Goal: Book appointment/travel/reservation

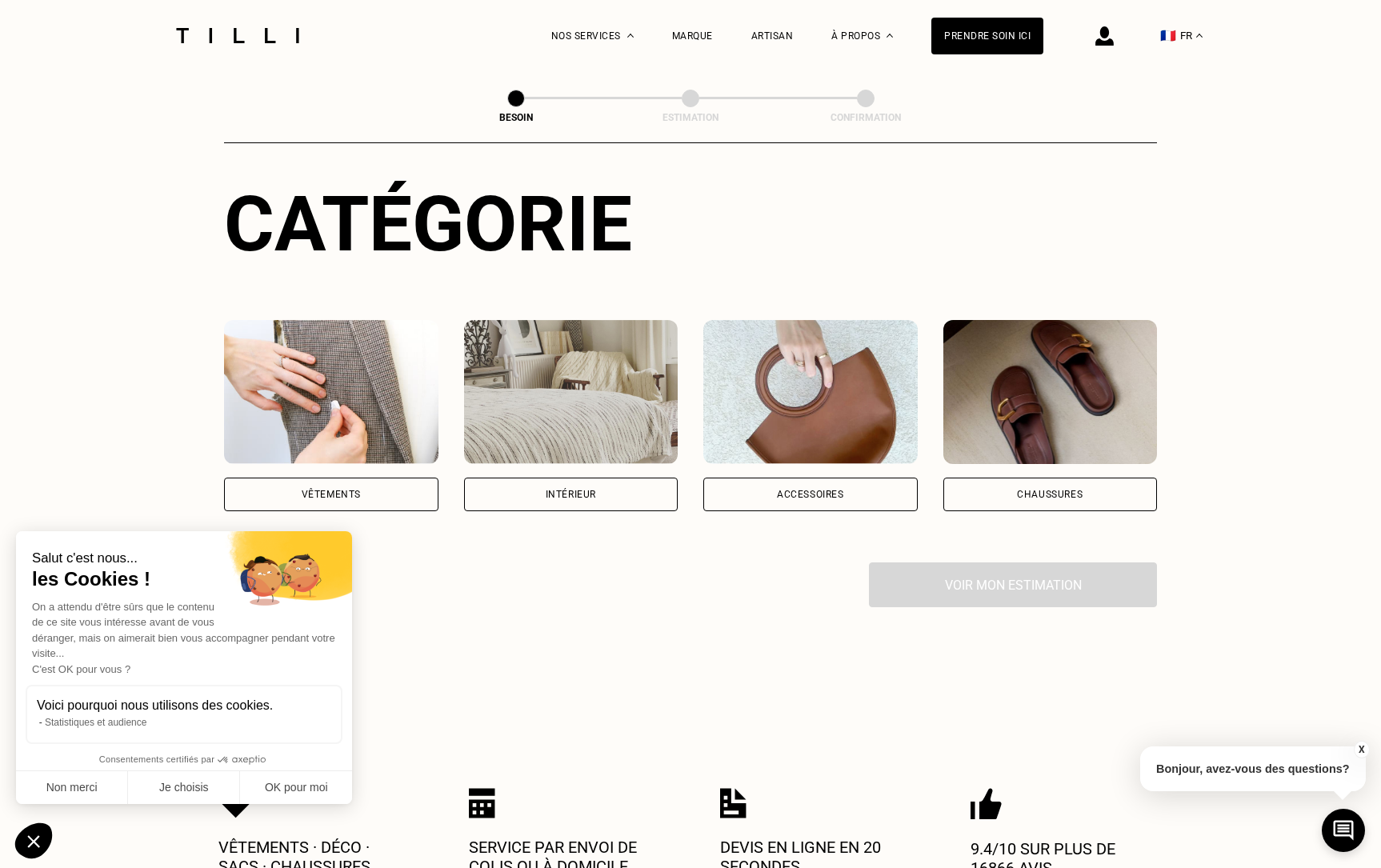
scroll to position [160, 0]
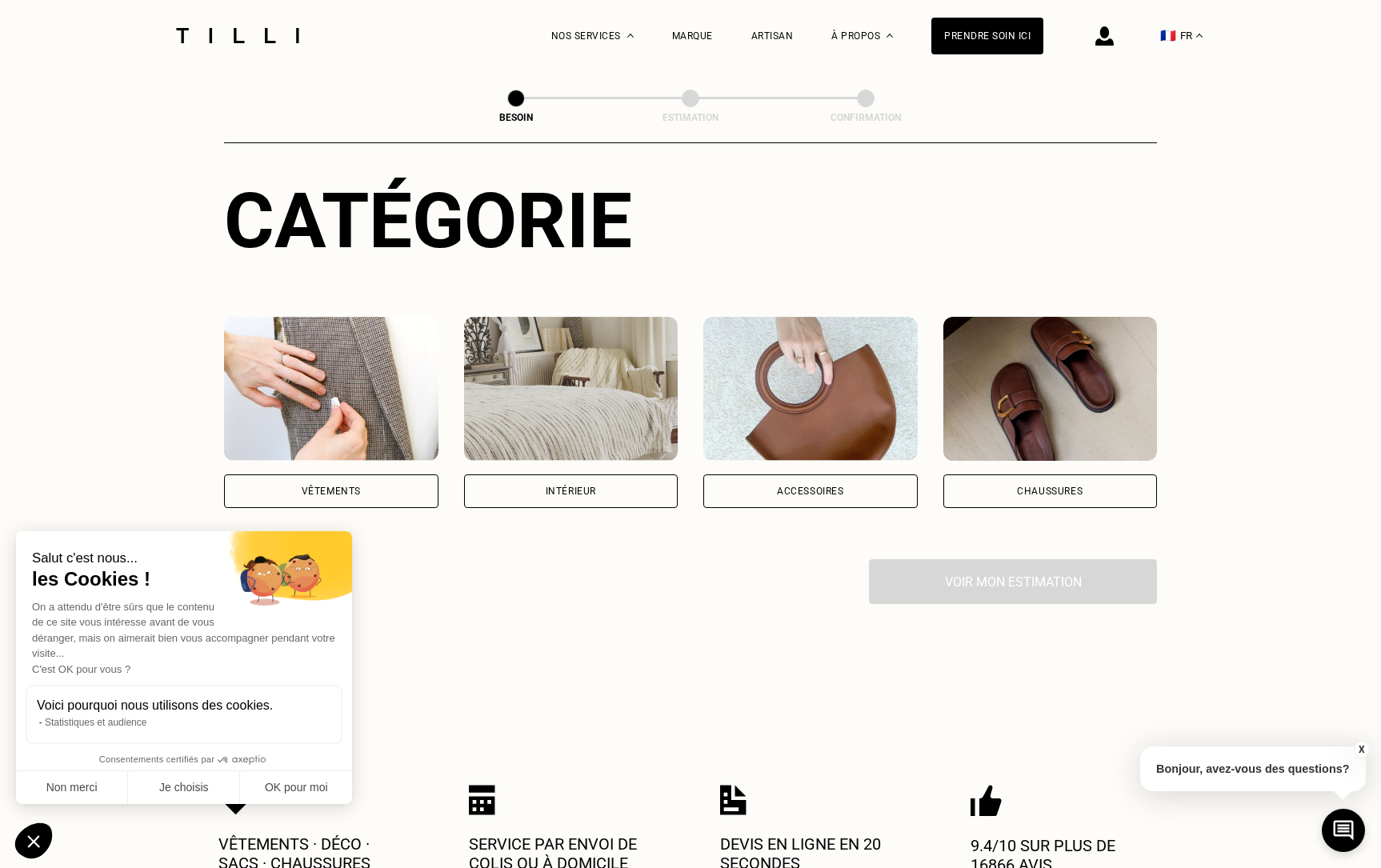
click at [350, 367] on img at bounding box center [331, 388] width 214 height 144
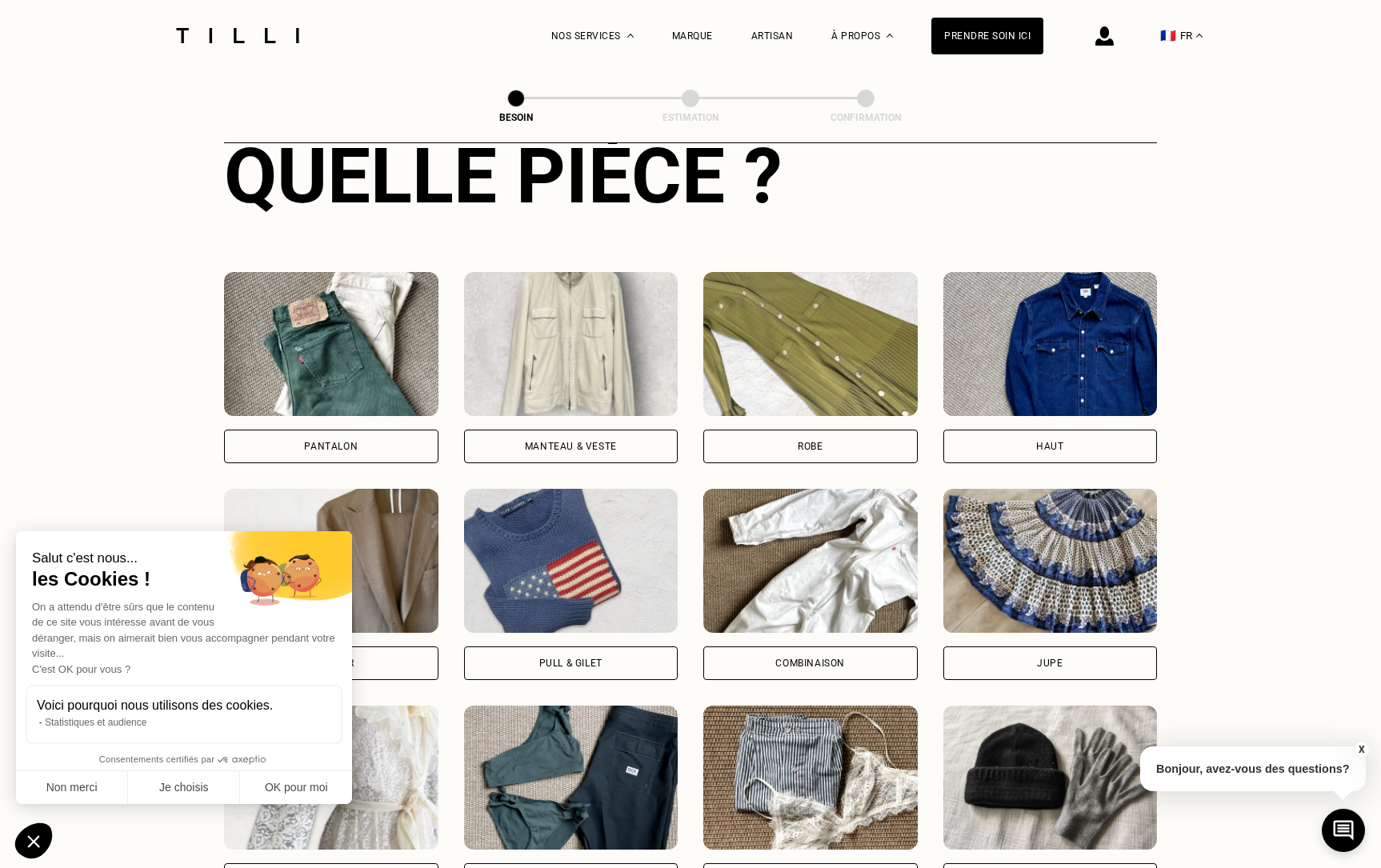
scroll to position [573, 0]
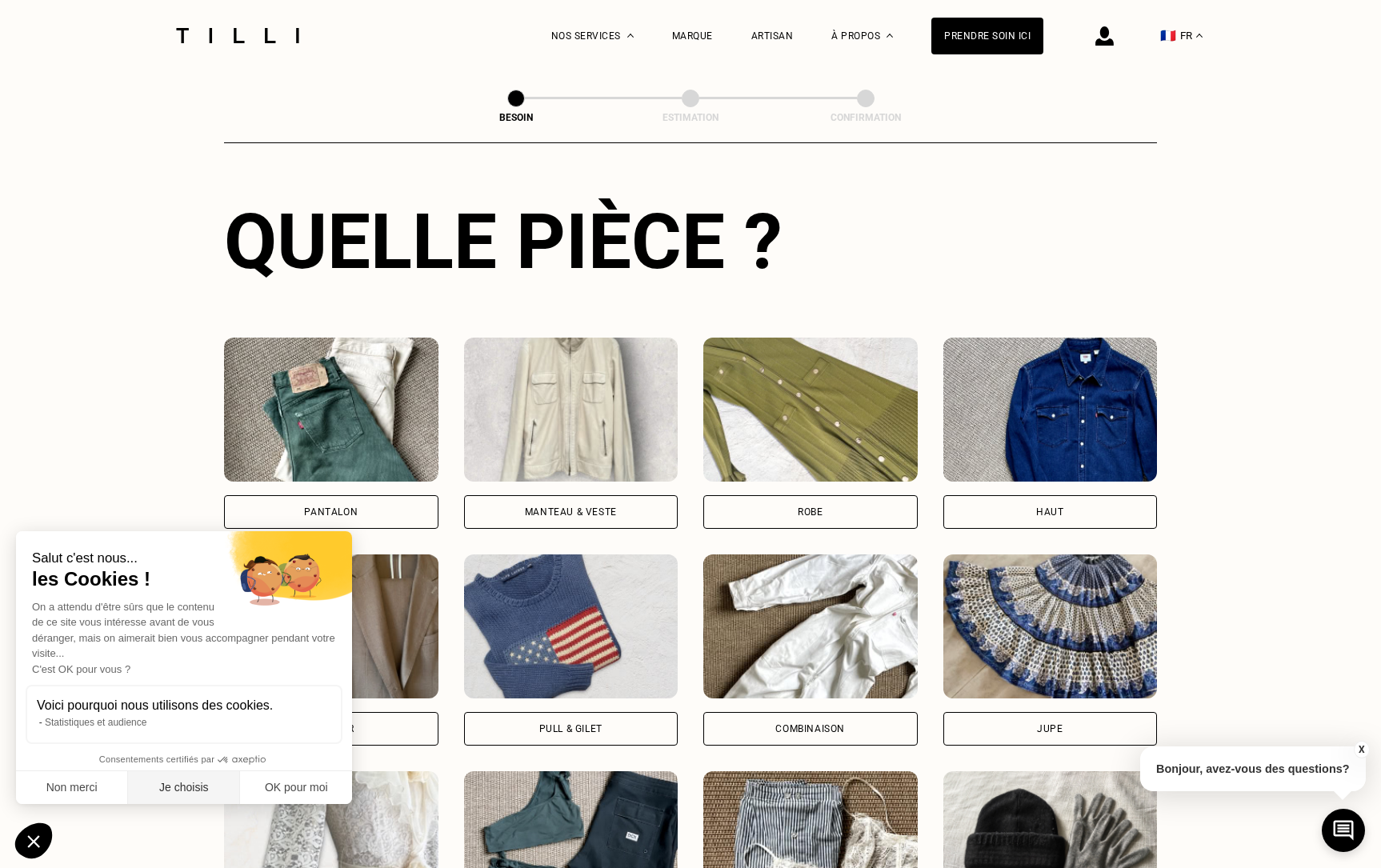
click at [179, 797] on button "Je choisis" at bounding box center [184, 788] width 112 height 34
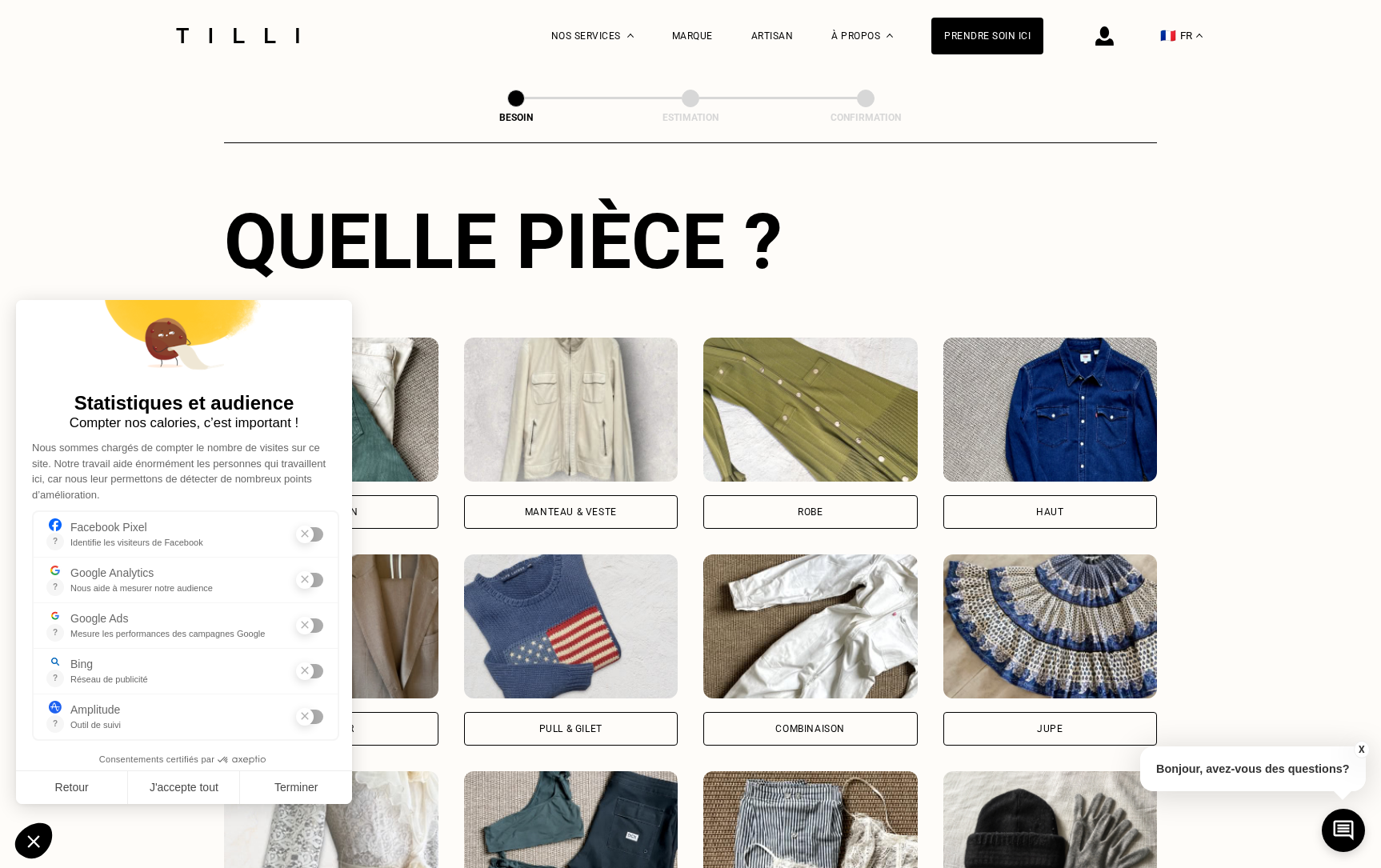
click at [364, 102] on div "Besoin Estimation Confirmation" at bounding box center [690, 106] width 933 height 72
click at [1108, 37] on img at bounding box center [1104, 36] width 18 height 19
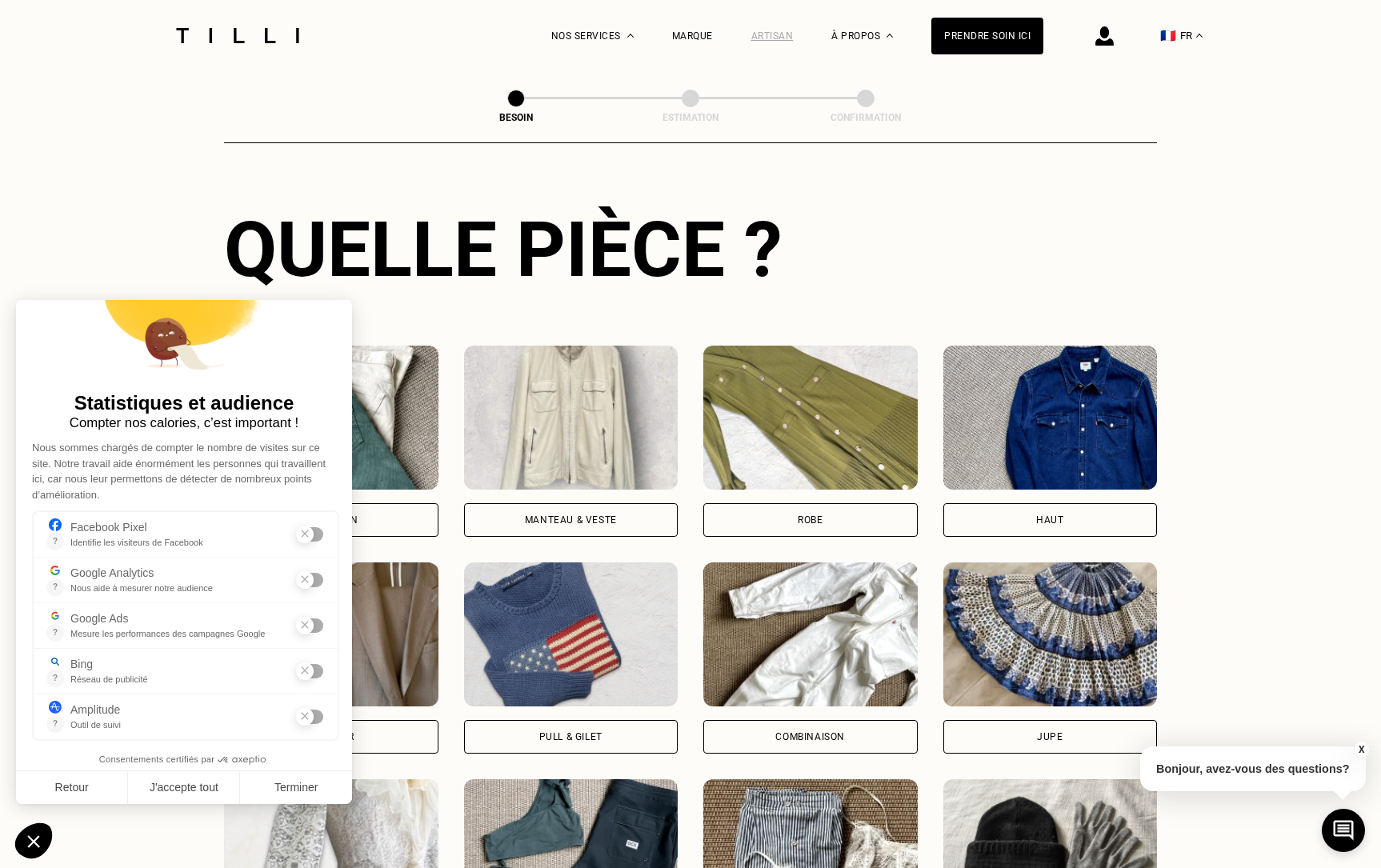
scroll to position [567, 0]
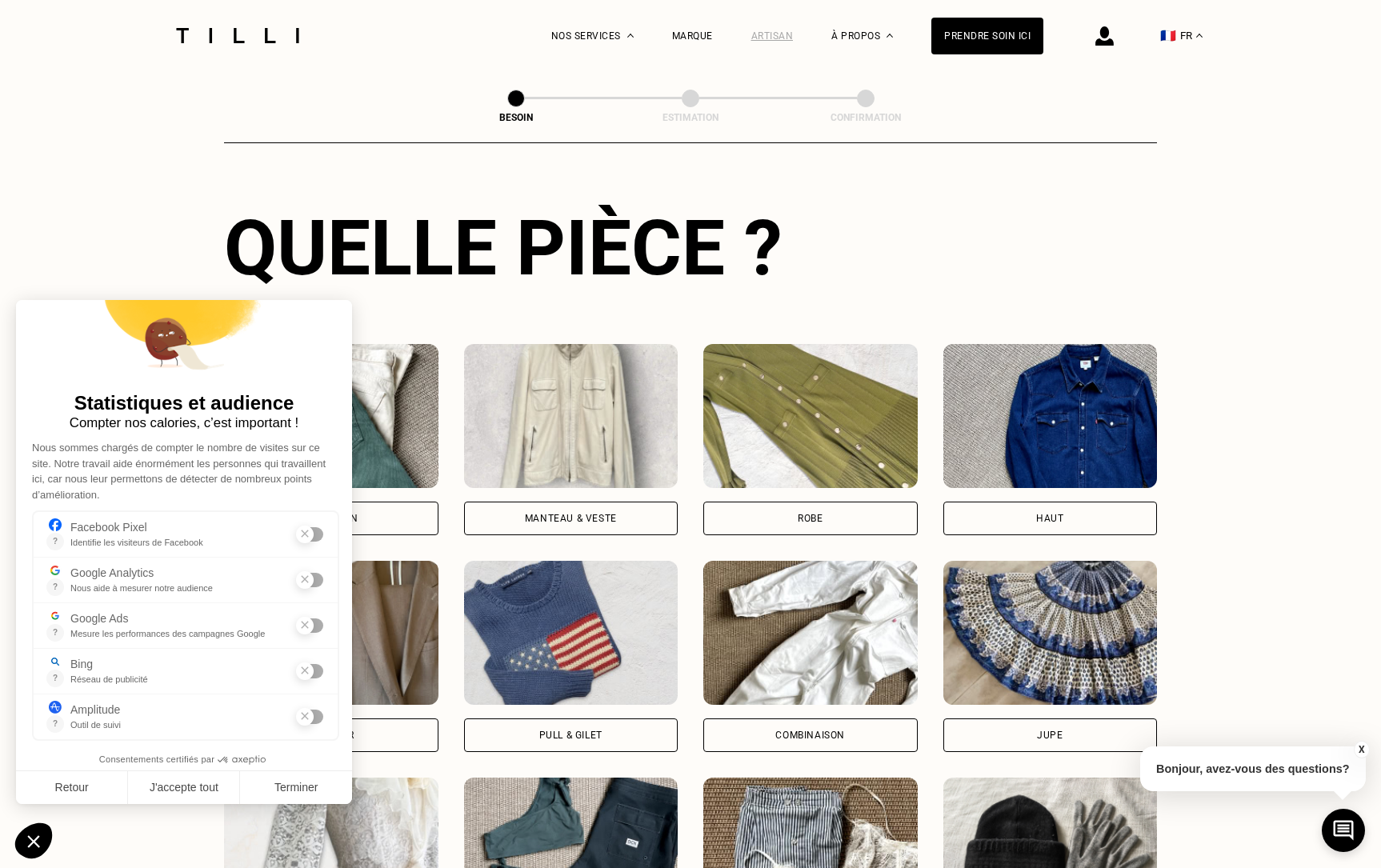
click at [779, 34] on div "Artisan" at bounding box center [772, 36] width 43 height 11
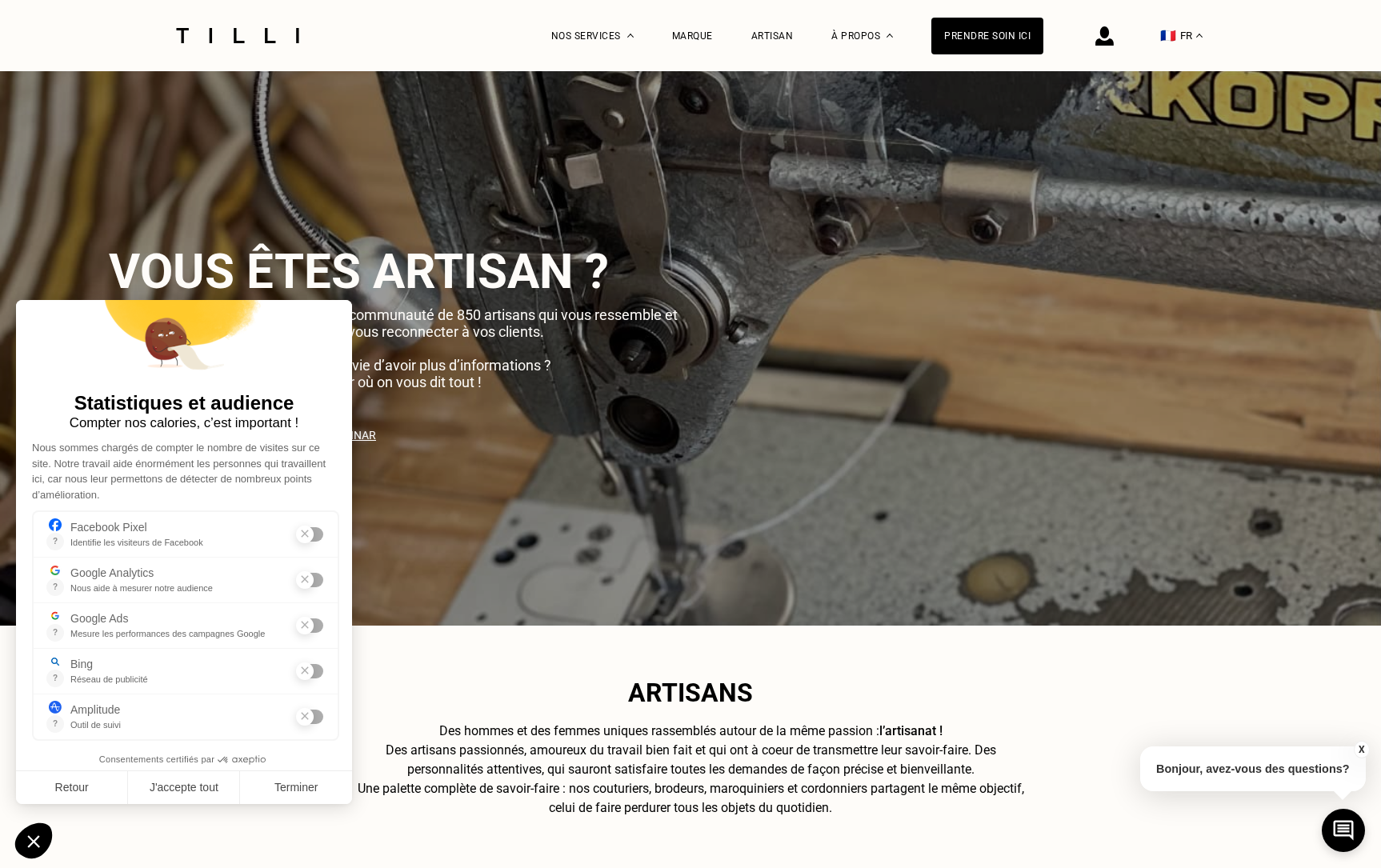
click at [703, 44] on div "Marque" at bounding box center [692, 36] width 41 height 71
click at [701, 36] on div "Marque" at bounding box center [692, 36] width 41 height 11
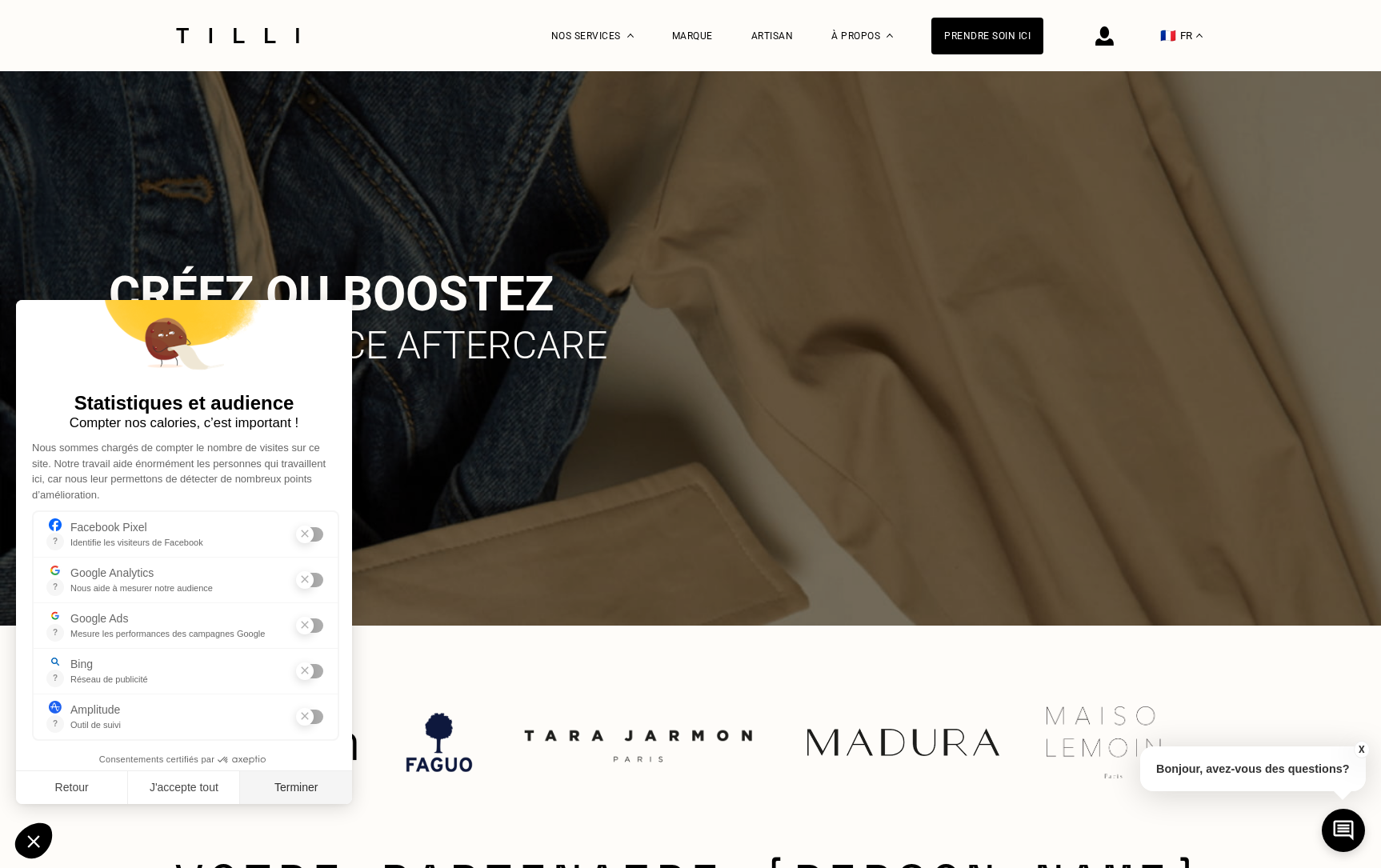
click at [284, 786] on button "Terminer" at bounding box center [296, 788] width 112 height 34
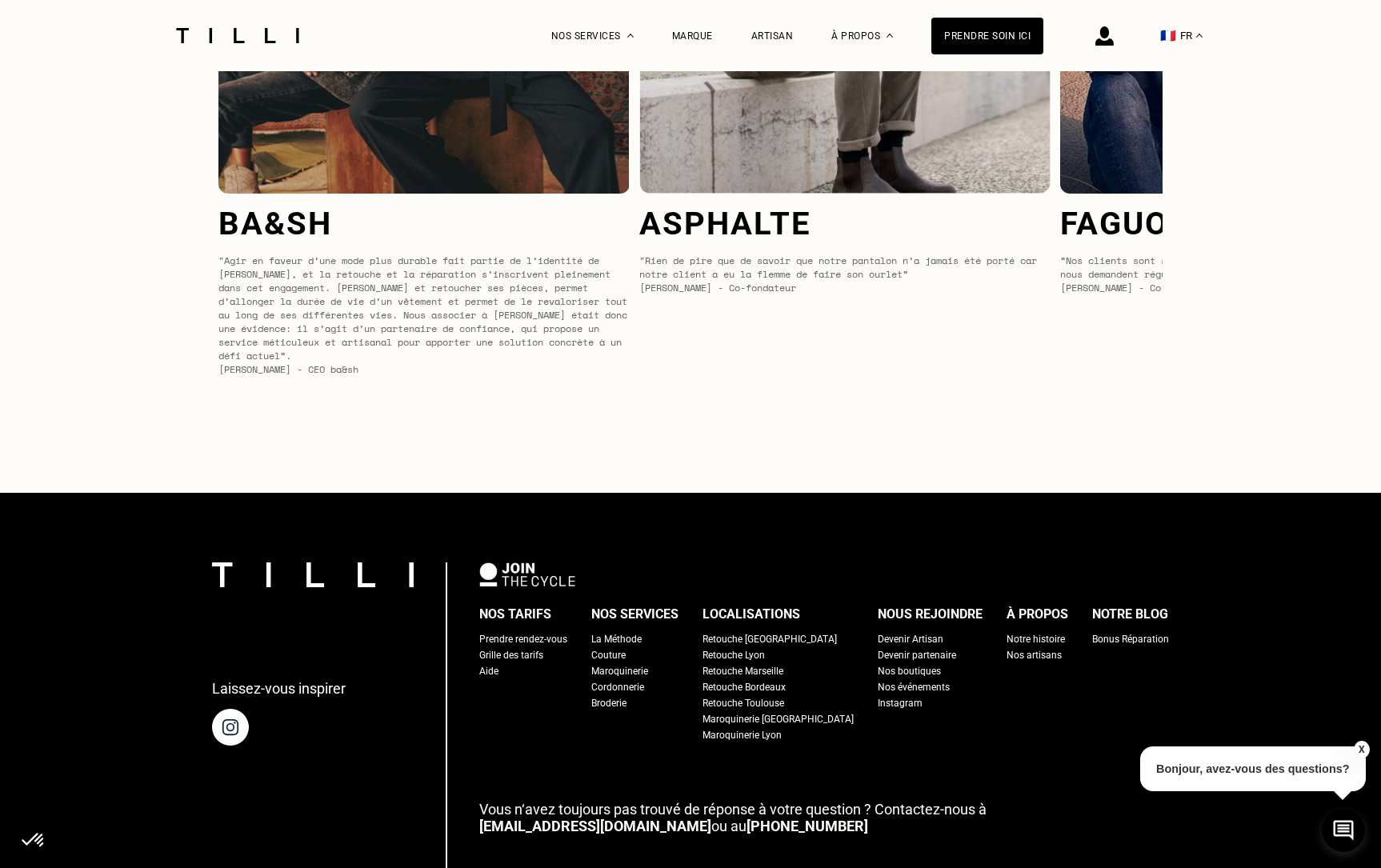
scroll to position [6534, 0]
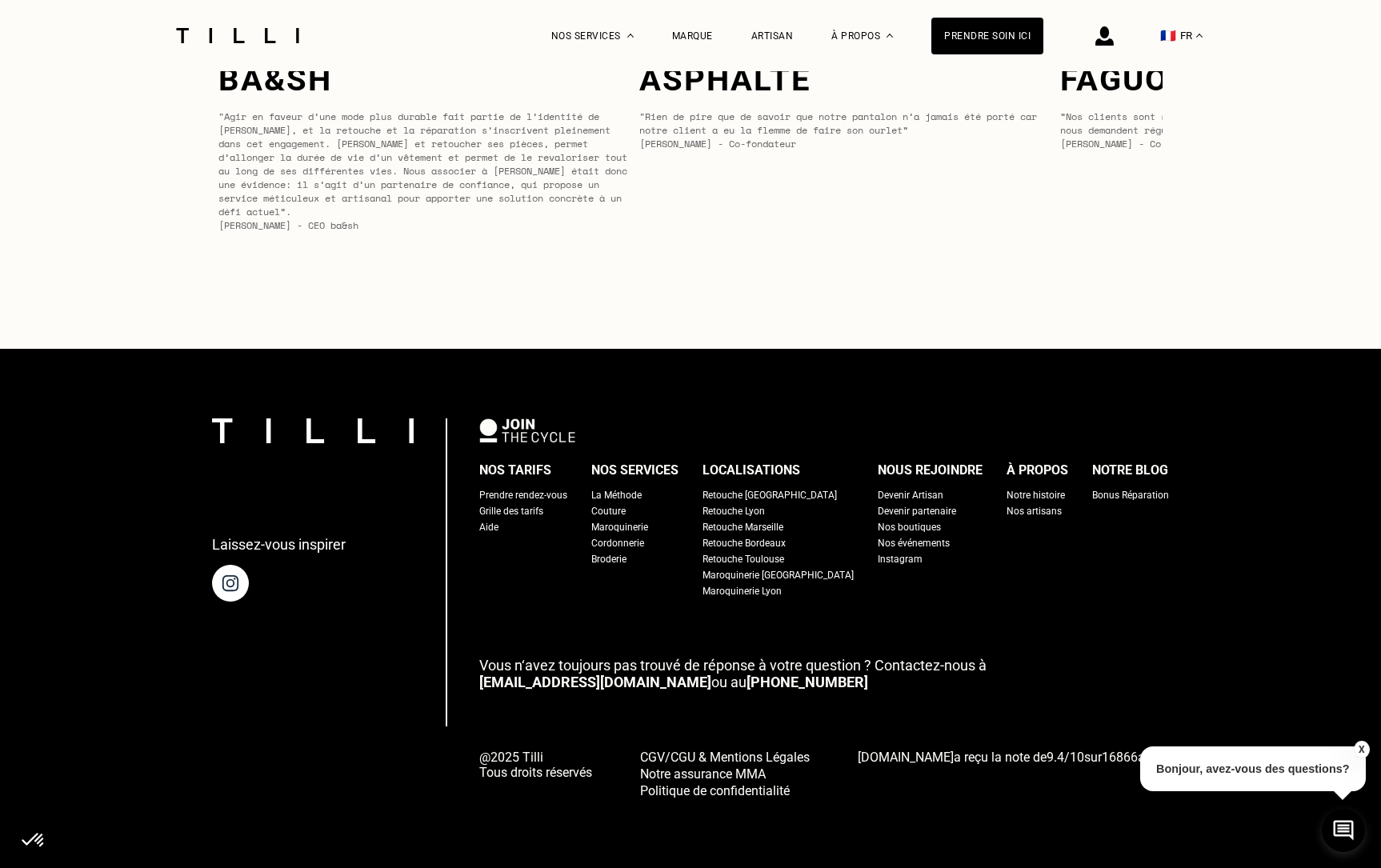
click at [568, 494] on div "Prendre rendez-vous" at bounding box center [523, 495] width 88 height 16
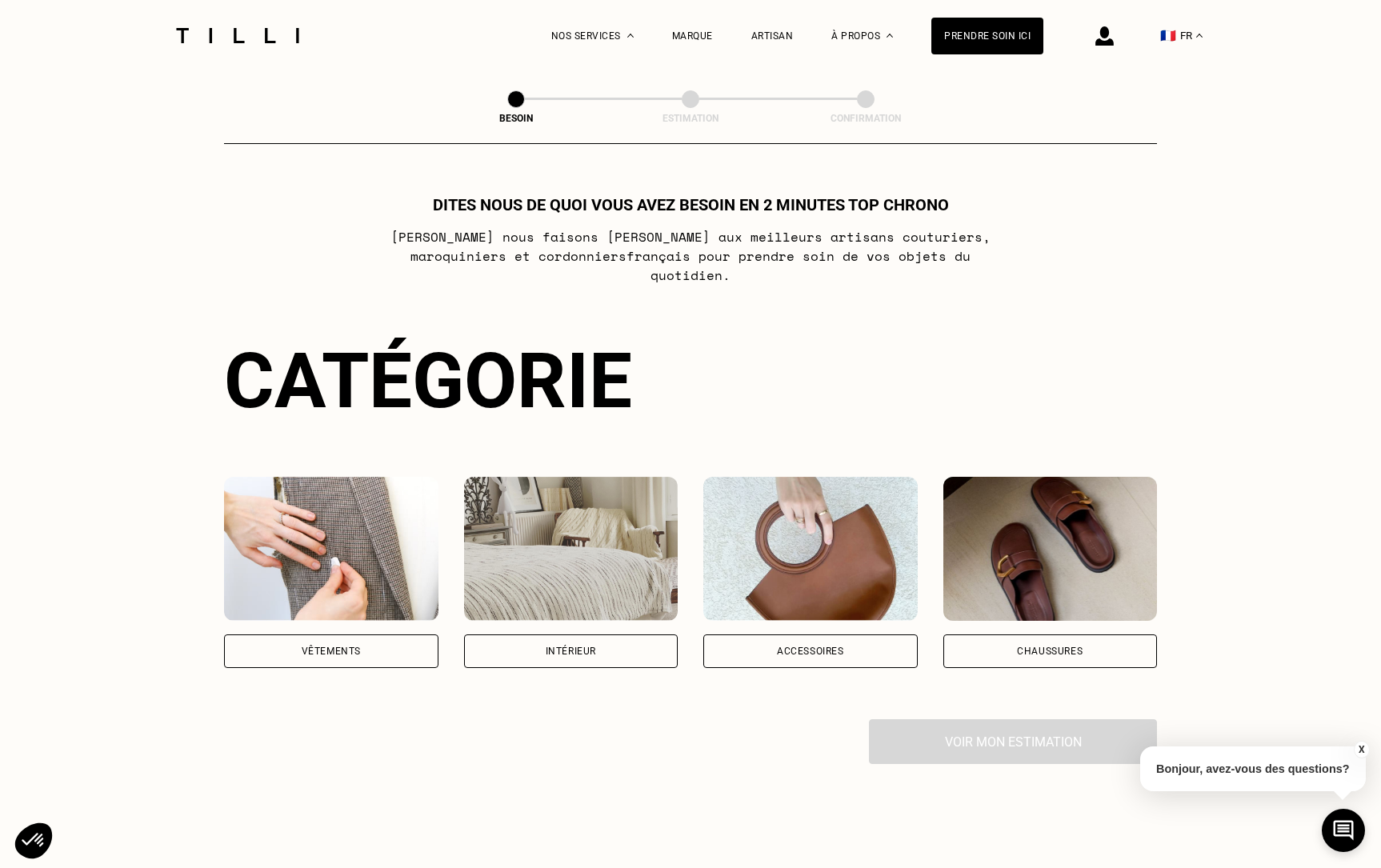
click at [267, 492] on img at bounding box center [331, 548] width 214 height 144
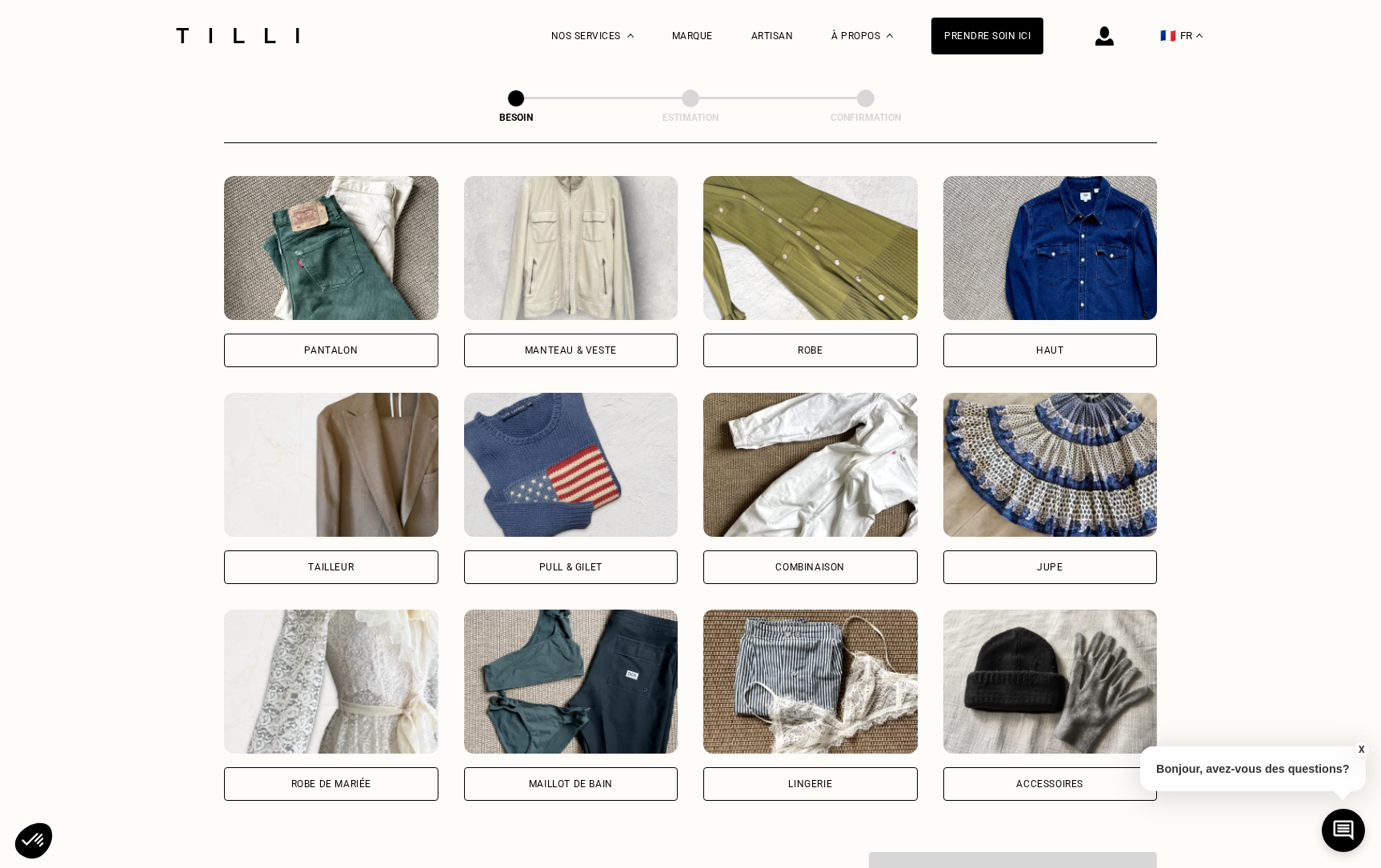
scroll to position [719, 0]
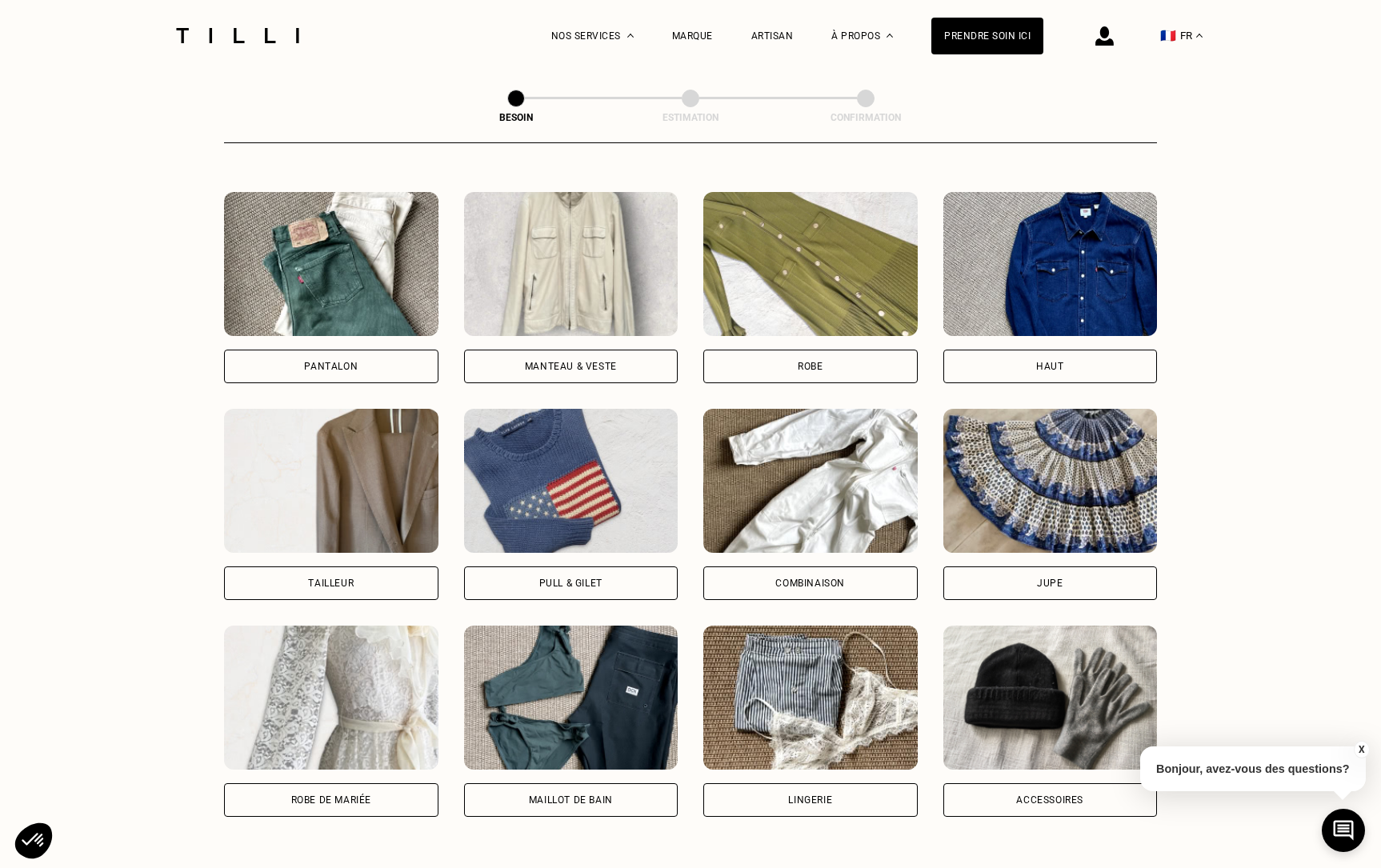
click at [295, 282] on img at bounding box center [331, 263] width 214 height 144
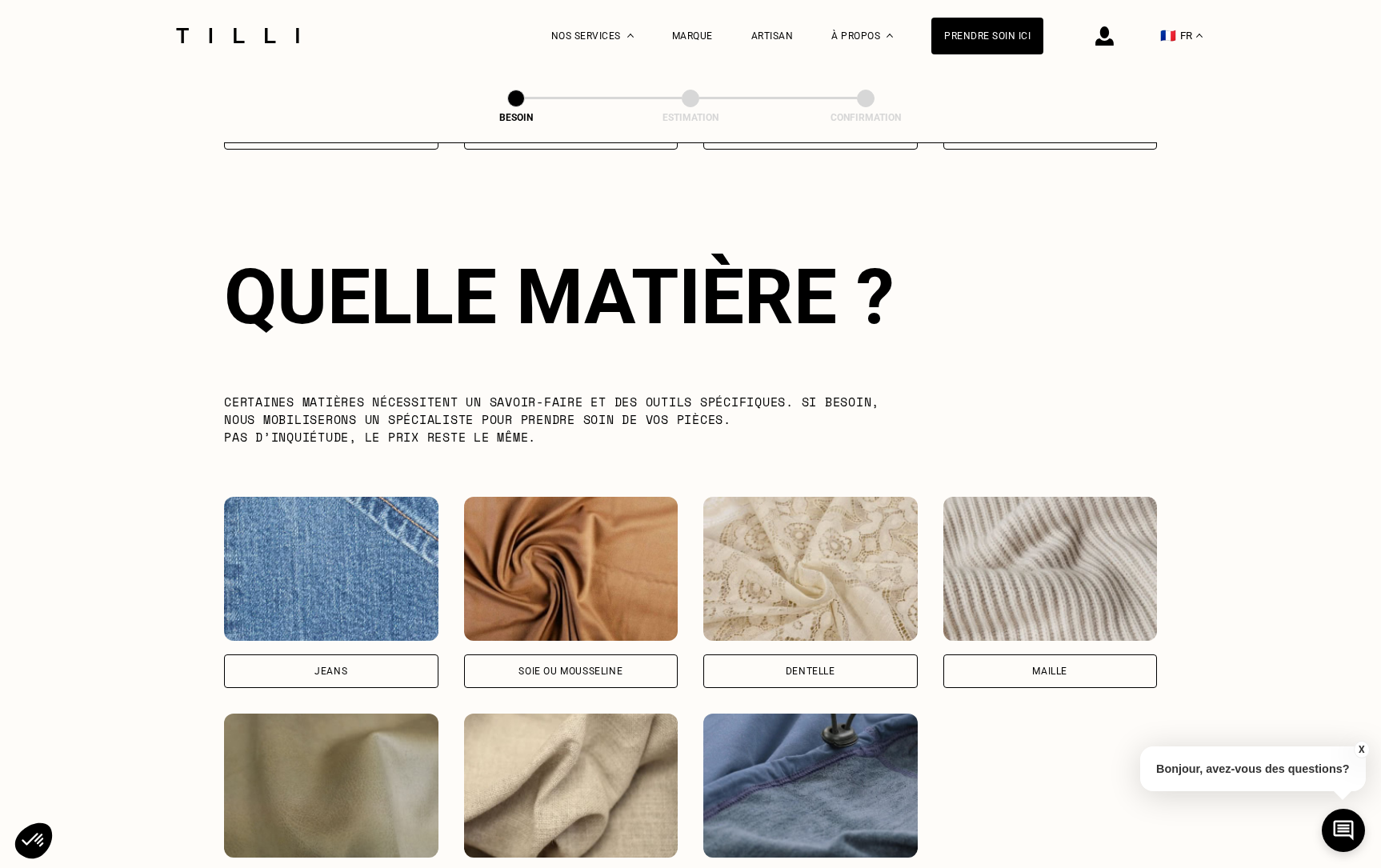
scroll to position [1388, 0]
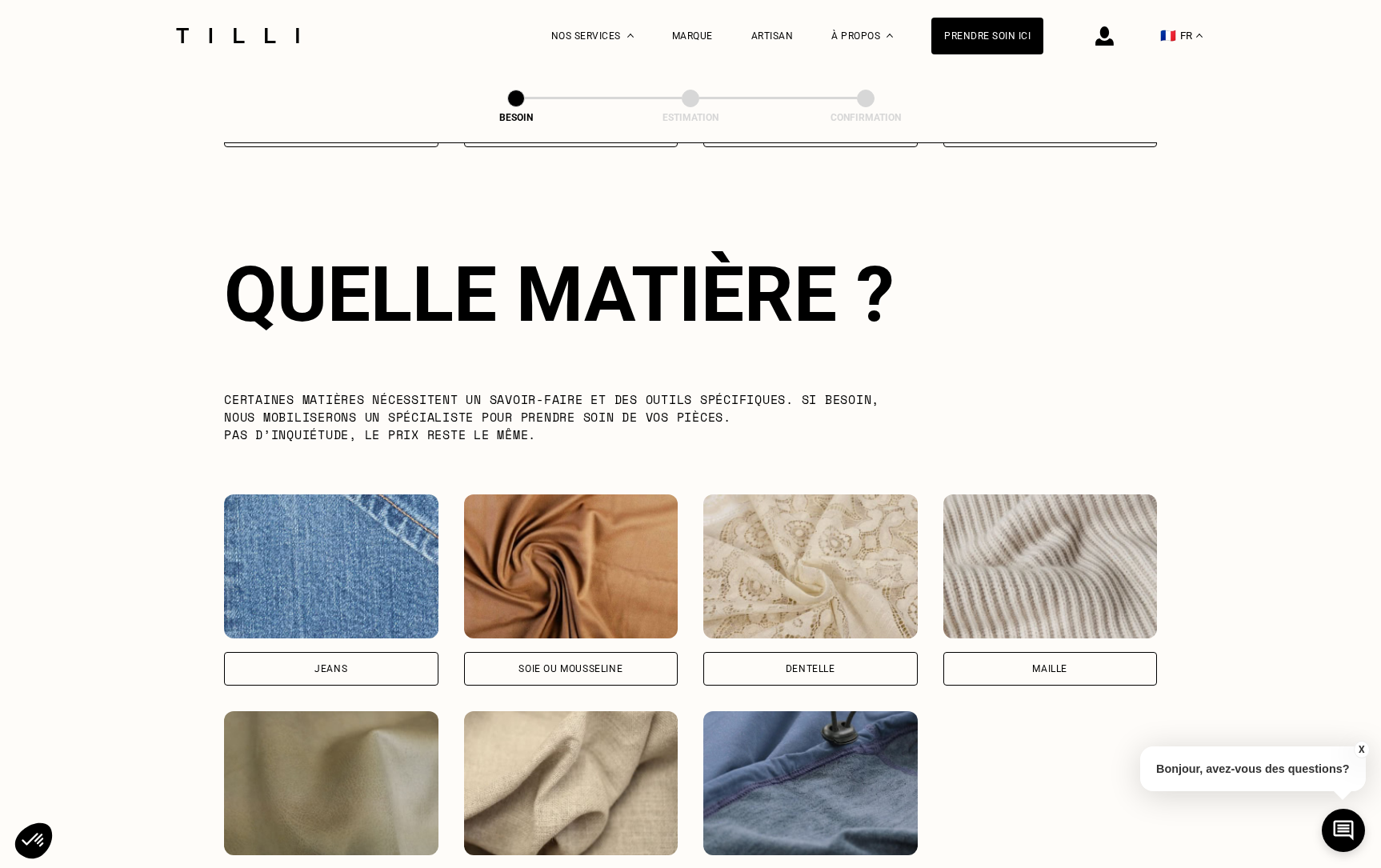
click at [398, 561] on img at bounding box center [331, 566] width 214 height 144
select select "FR"
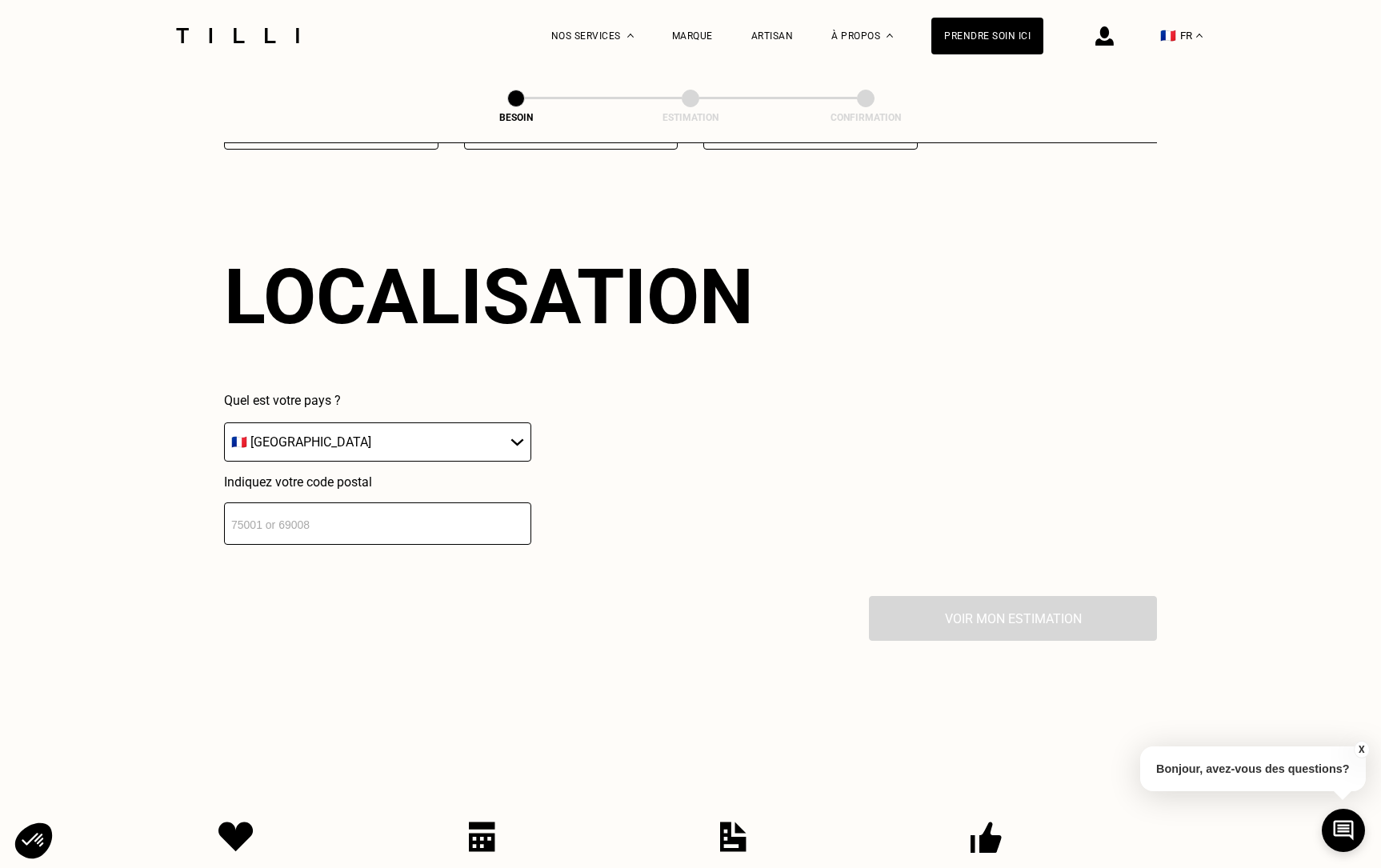
scroll to position [2143, 0]
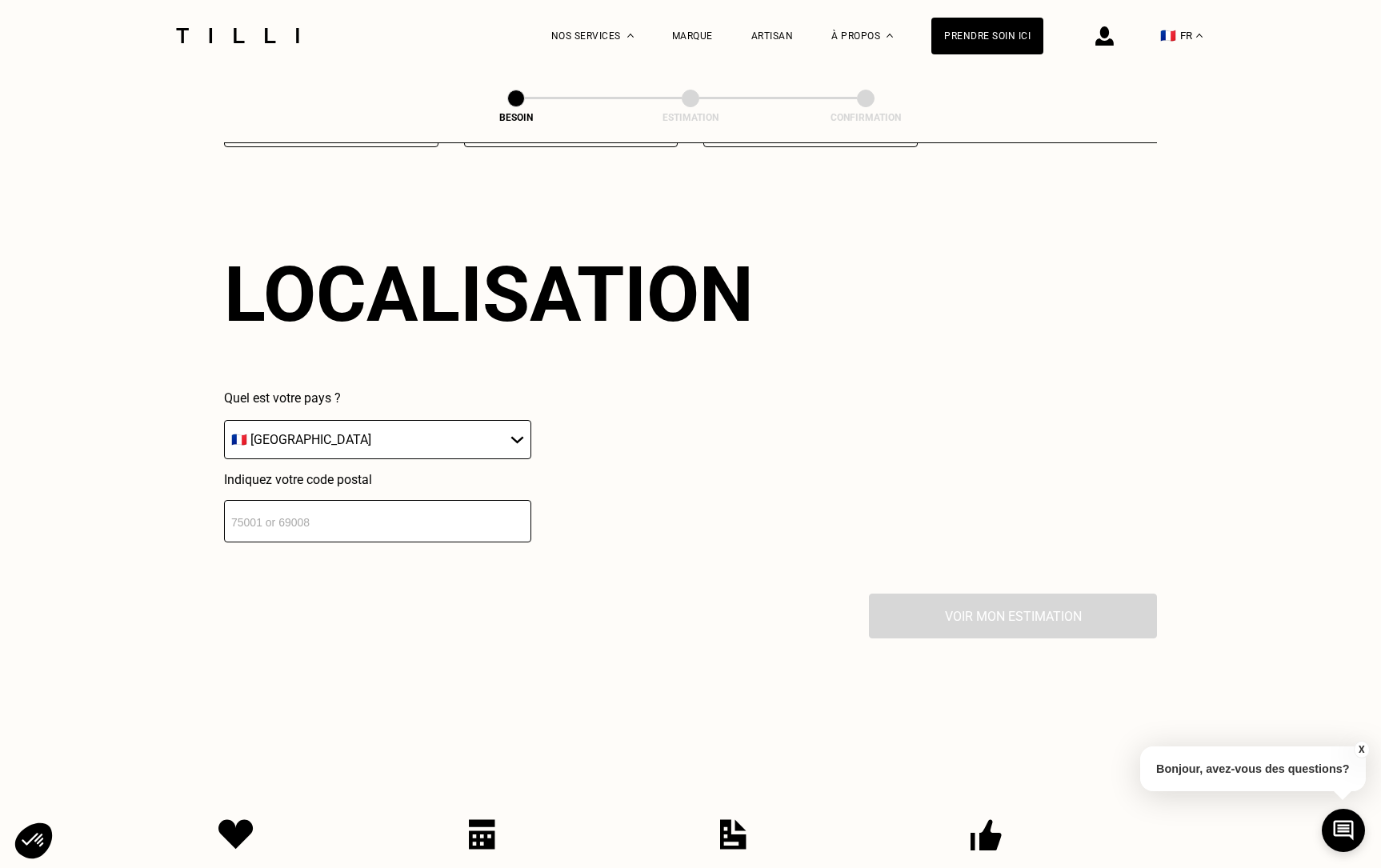
click at [449, 420] on select "🇩🇪 [GEOGRAPHIC_DATA] 🇦🇹 [GEOGRAPHIC_DATA] 🇧🇪 [GEOGRAPHIC_DATA] 🇧🇬 Bulgarie 🇨🇾 C…" at bounding box center [378, 439] width 307 height 39
click at [224, 420] on select "🇩🇪 [GEOGRAPHIC_DATA] 🇦🇹 [GEOGRAPHIC_DATA] 🇧🇪 [GEOGRAPHIC_DATA] 🇧🇬 Bulgarie 🇨🇾 C…" at bounding box center [378, 439] width 307 height 39
click at [403, 506] on input "number" at bounding box center [378, 520] width 307 height 43
type input "75010"
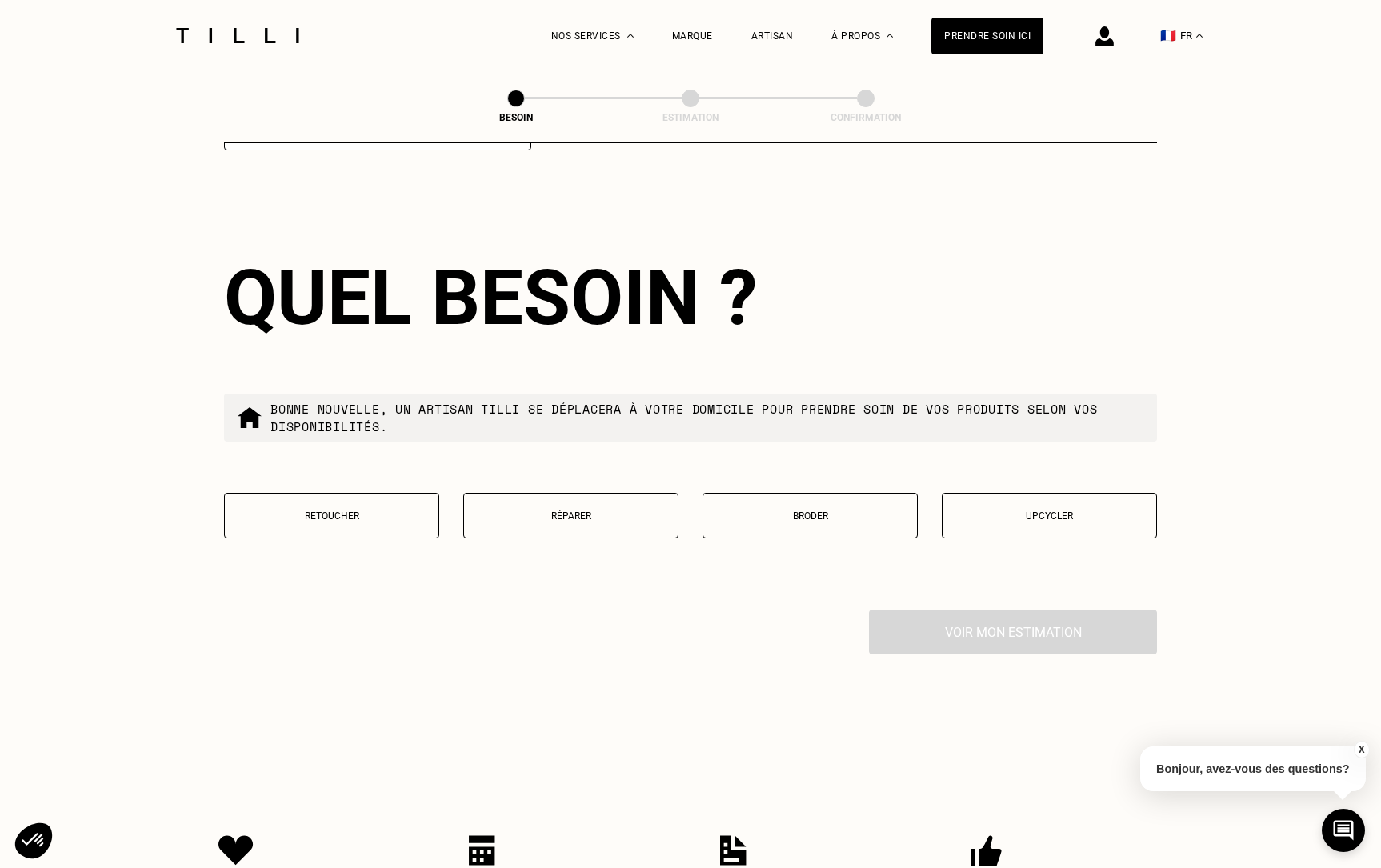
scroll to position [2538, 0]
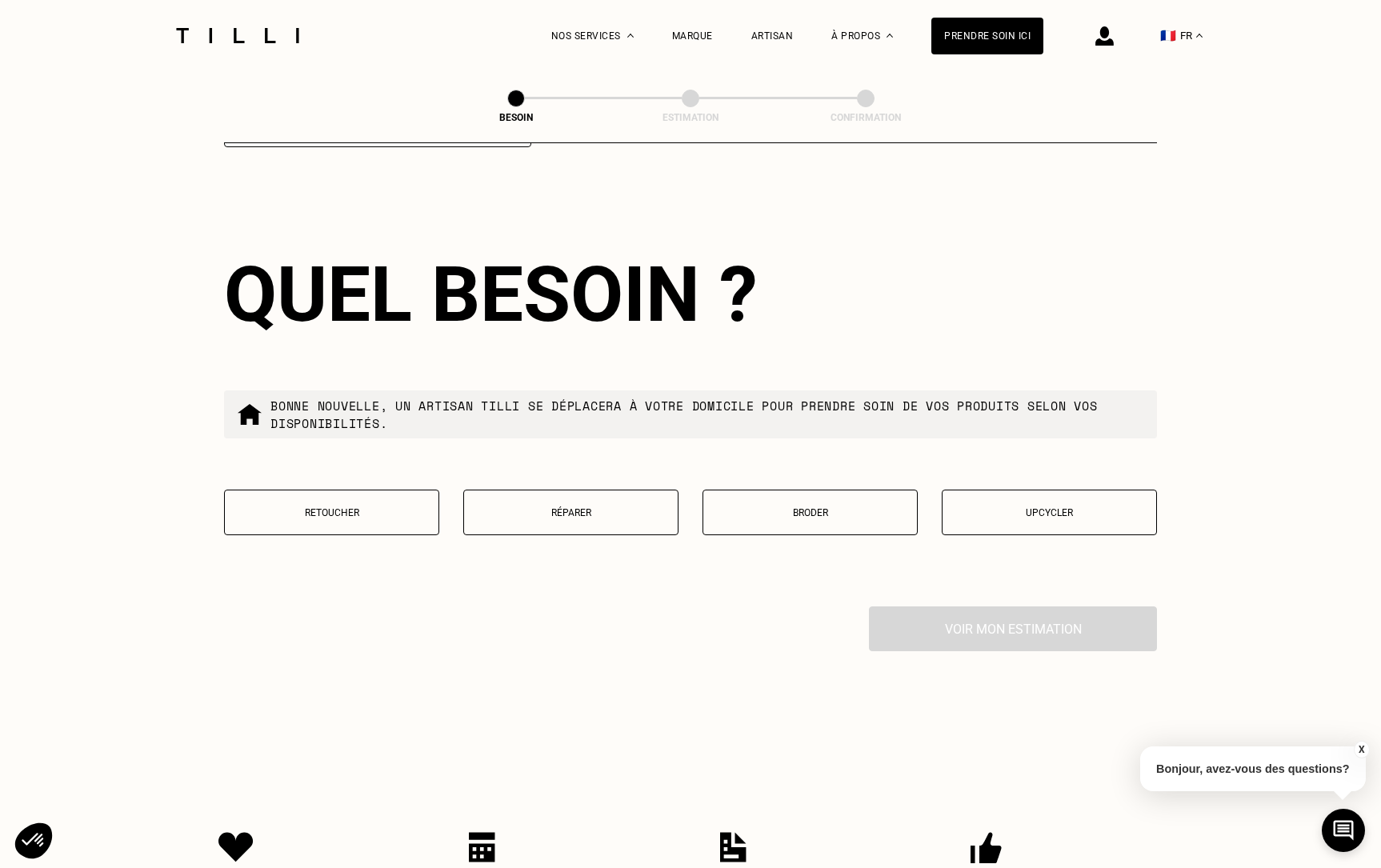
click at [595, 507] on p "Réparer" at bounding box center [570, 512] width 198 height 11
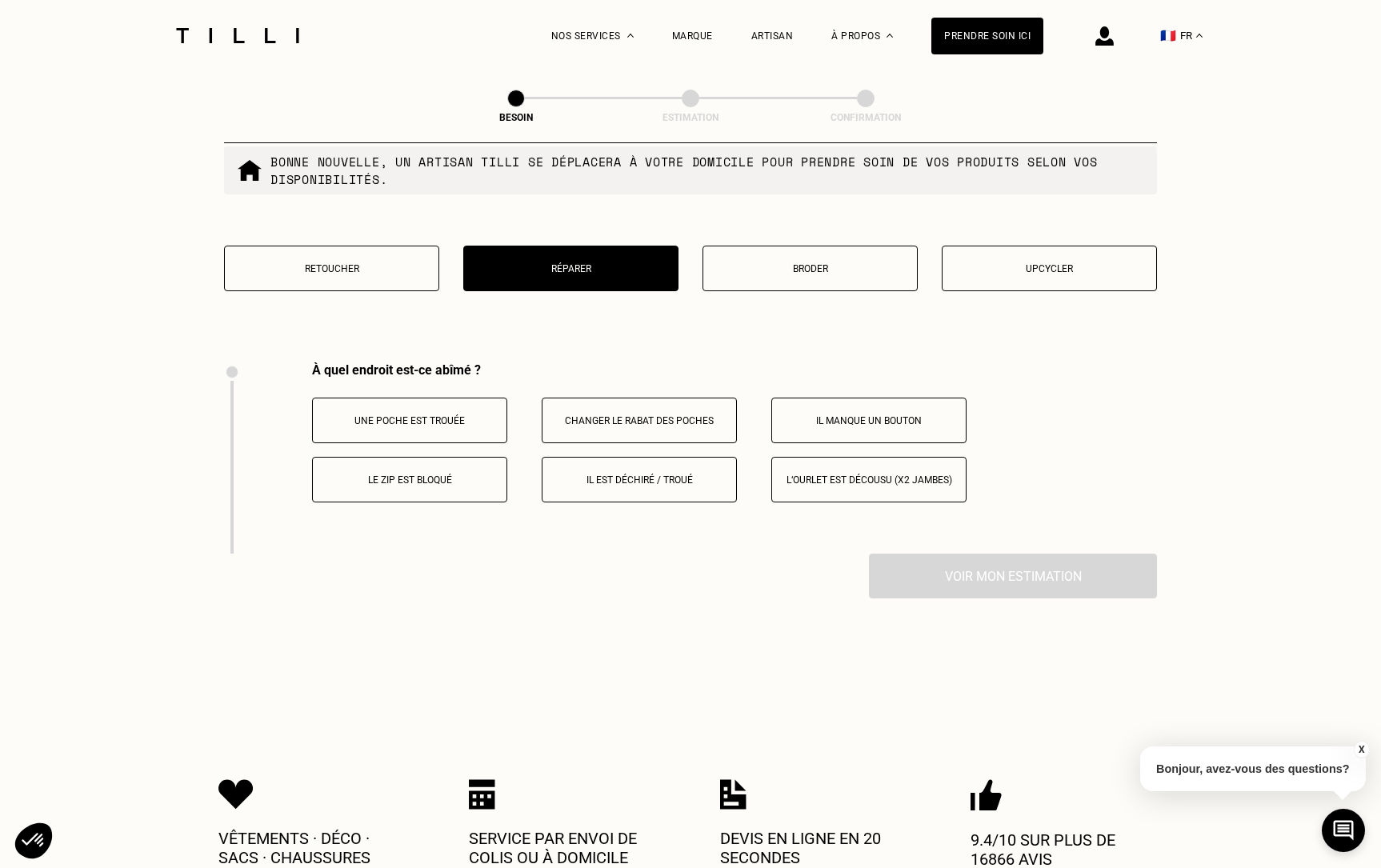
scroll to position [2779, 0]
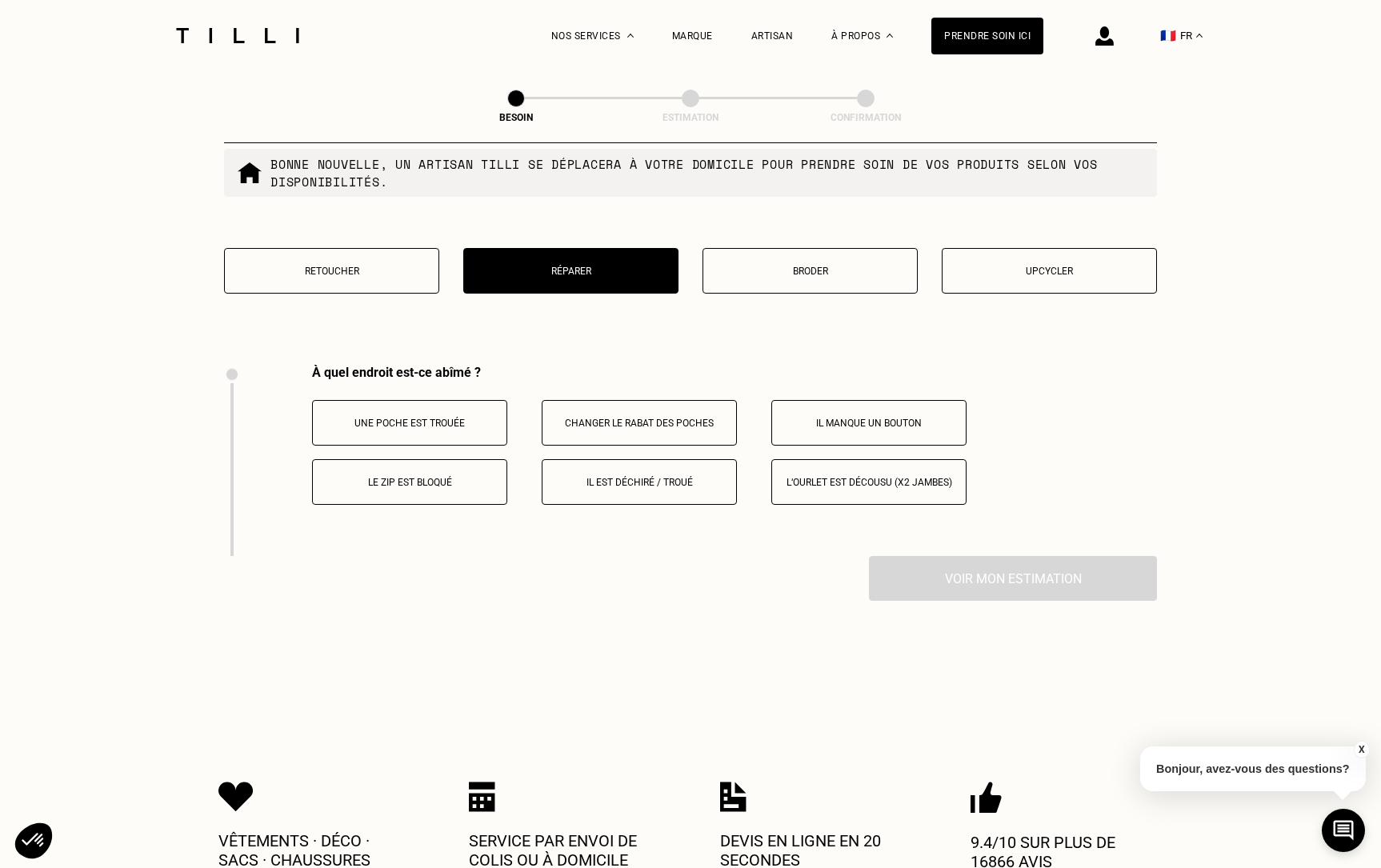
click at [412, 400] on button "Une poche est trouée" at bounding box center [410, 423] width 195 height 45
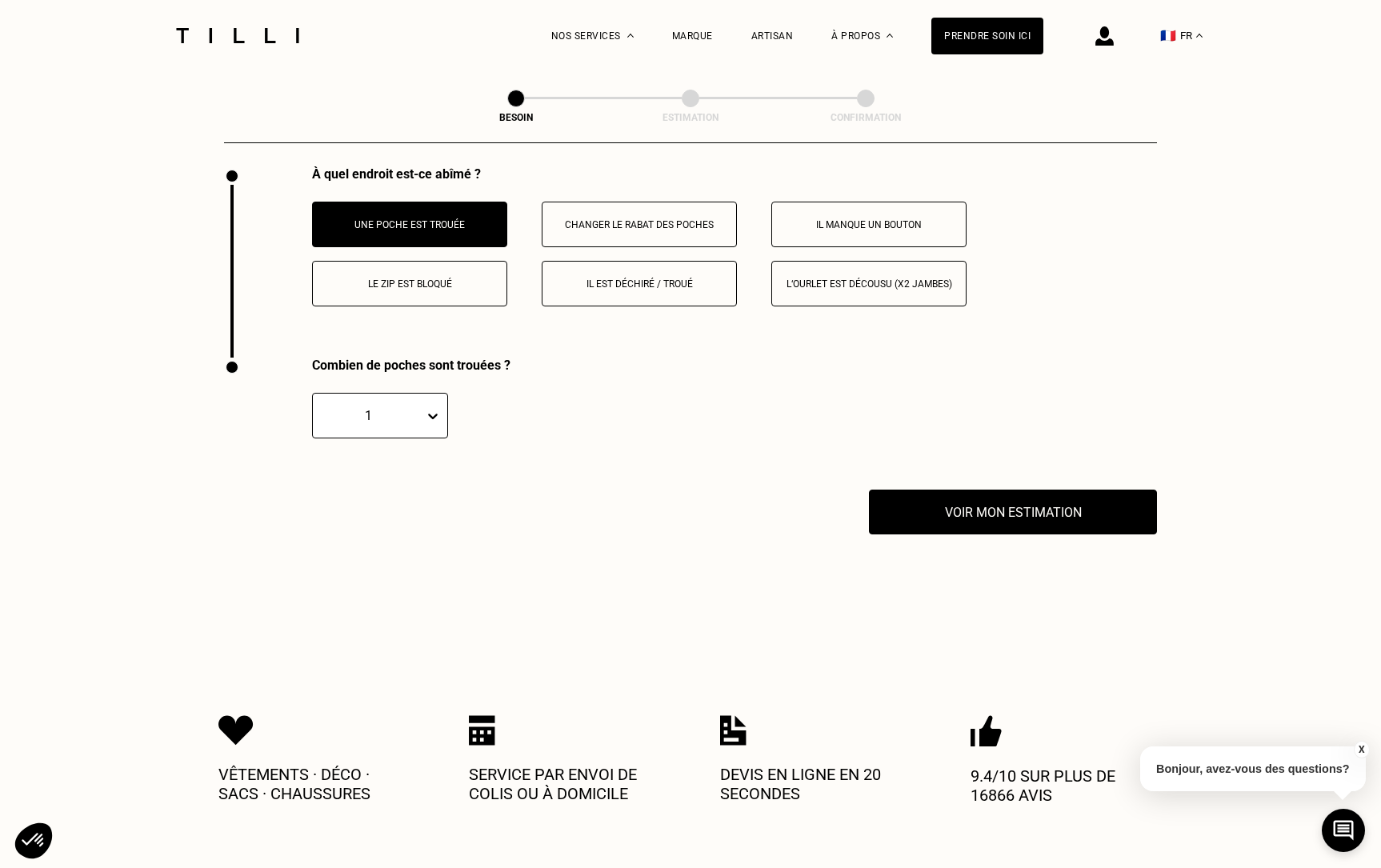
scroll to position [2970, 0]
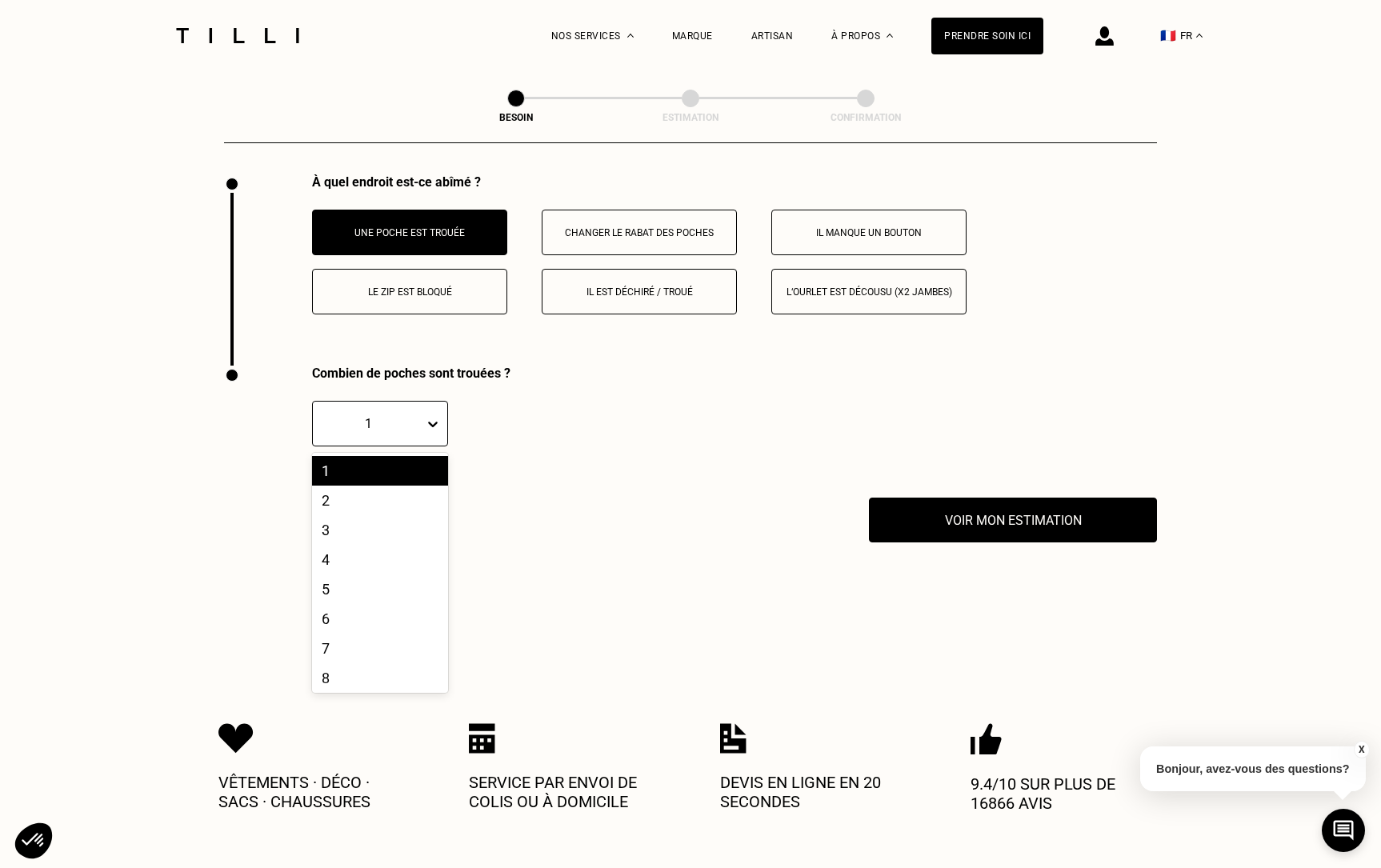
click at [446, 410] on div at bounding box center [436, 424] width 23 height 29
click at [780, 410] on p at bounding box center [708, 424] width 452 height 45
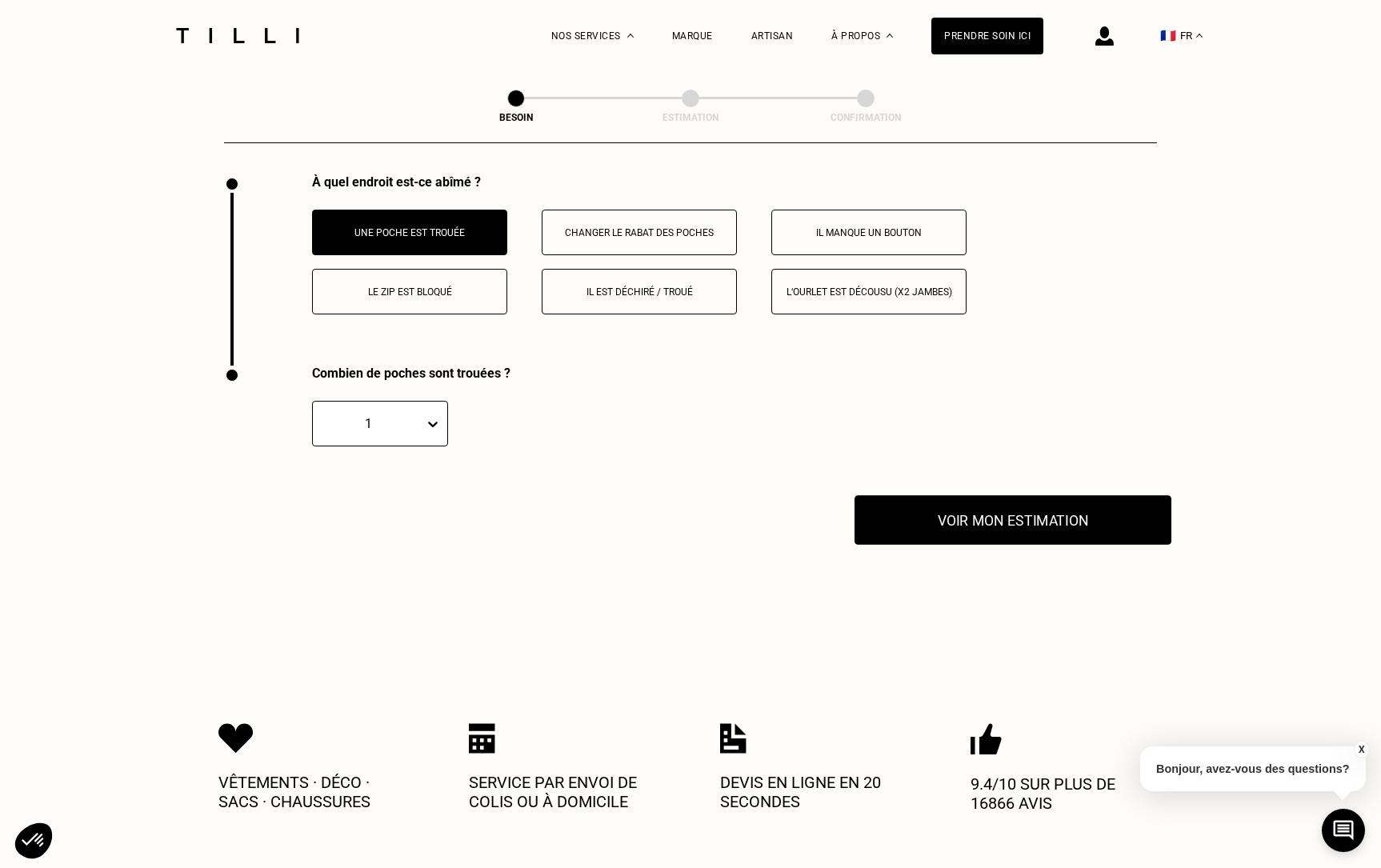
click at [922, 505] on button "Voir mon estimation" at bounding box center [1012, 519] width 316 height 50
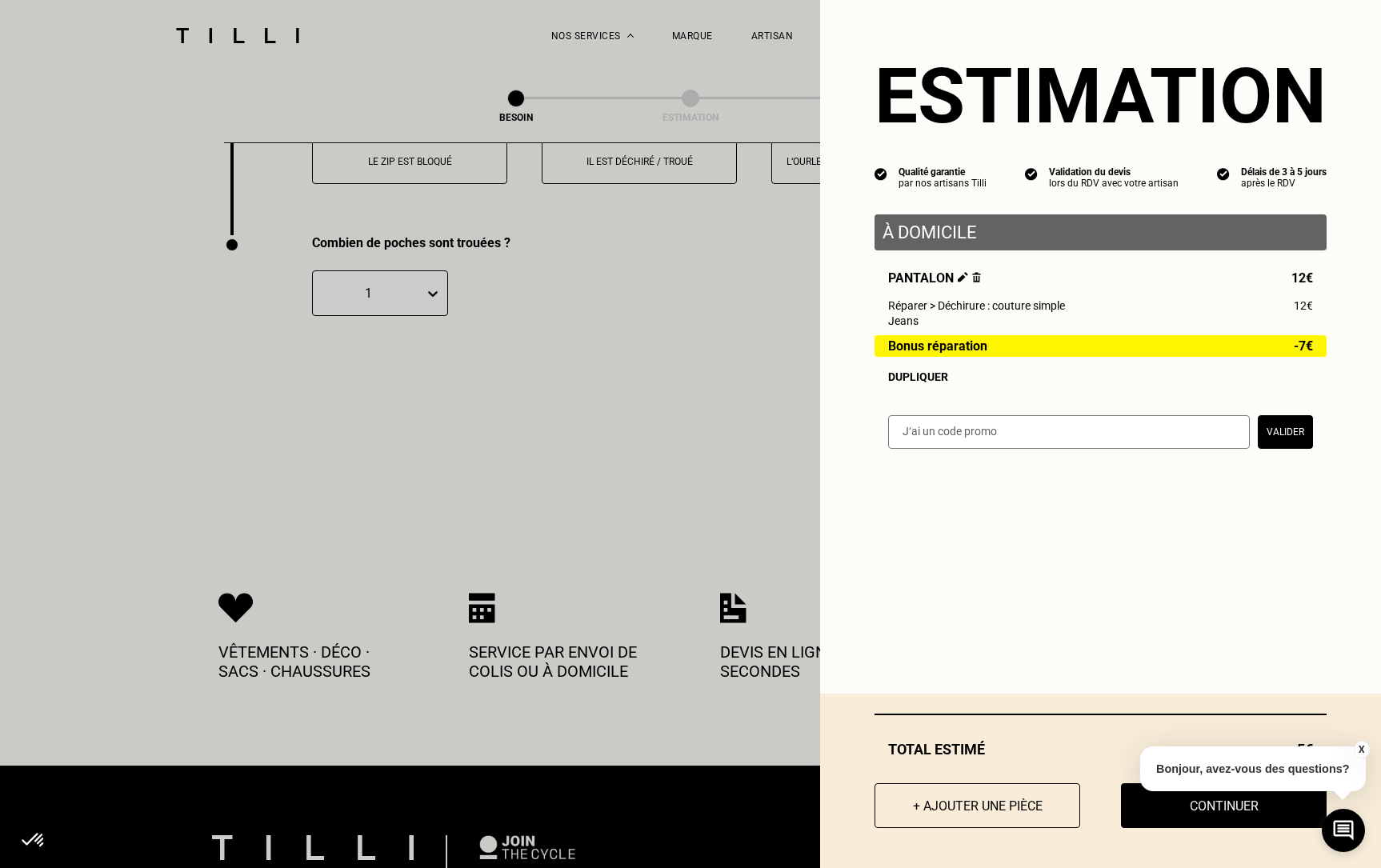
scroll to position [3104, 0]
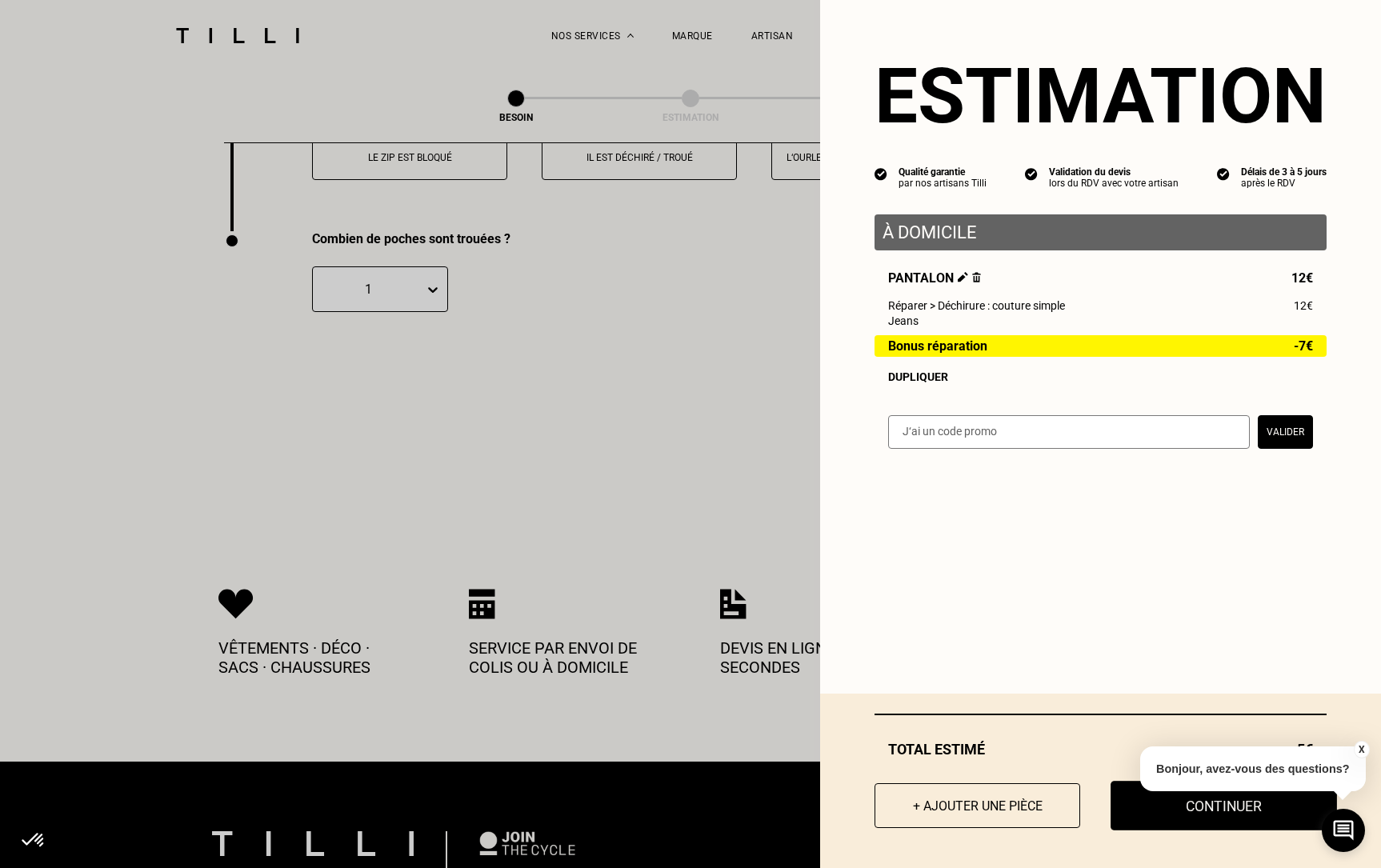
click at [1214, 810] on button "Continuer" at bounding box center [1224, 805] width 227 height 50
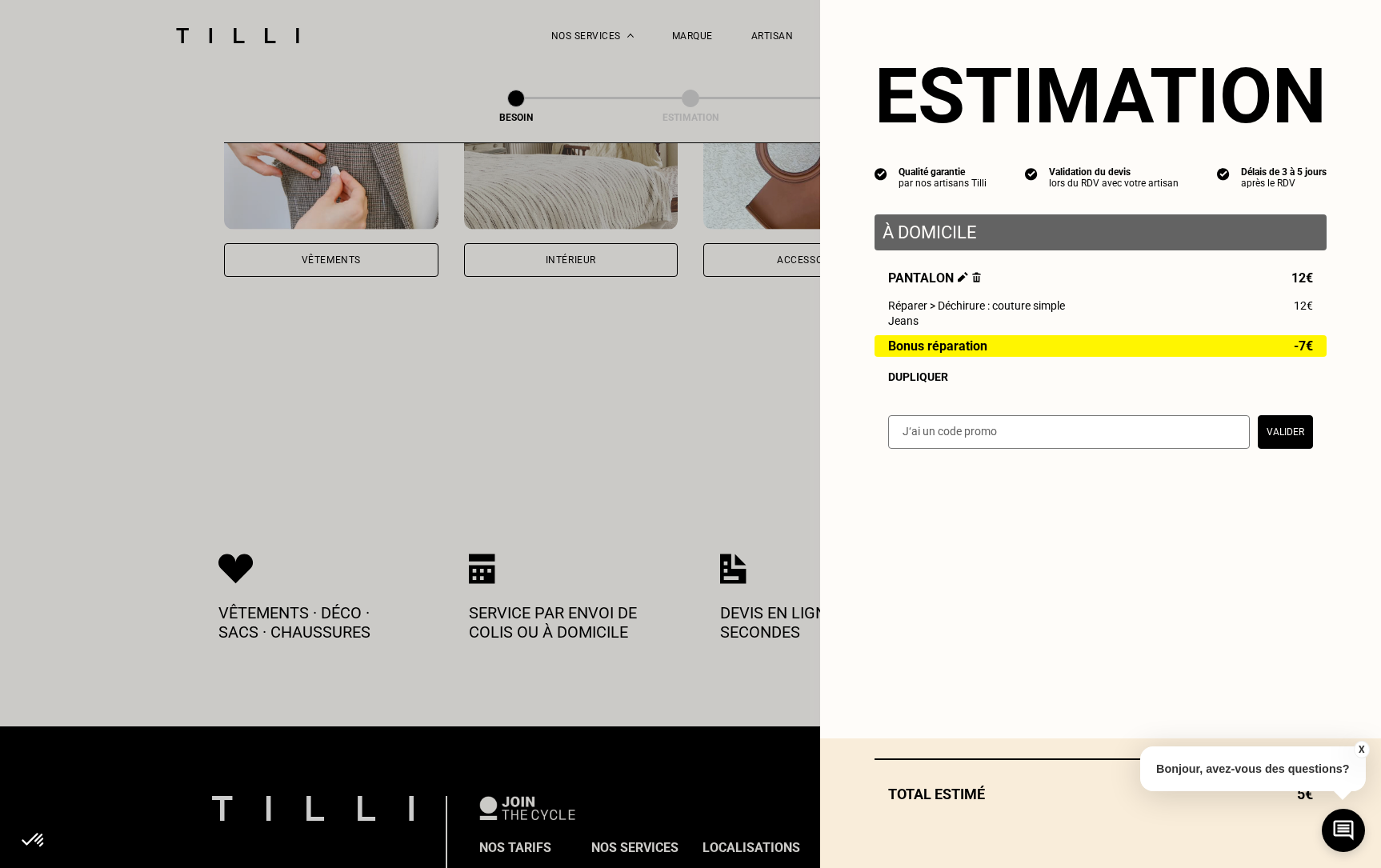
scroll to position [0, 0]
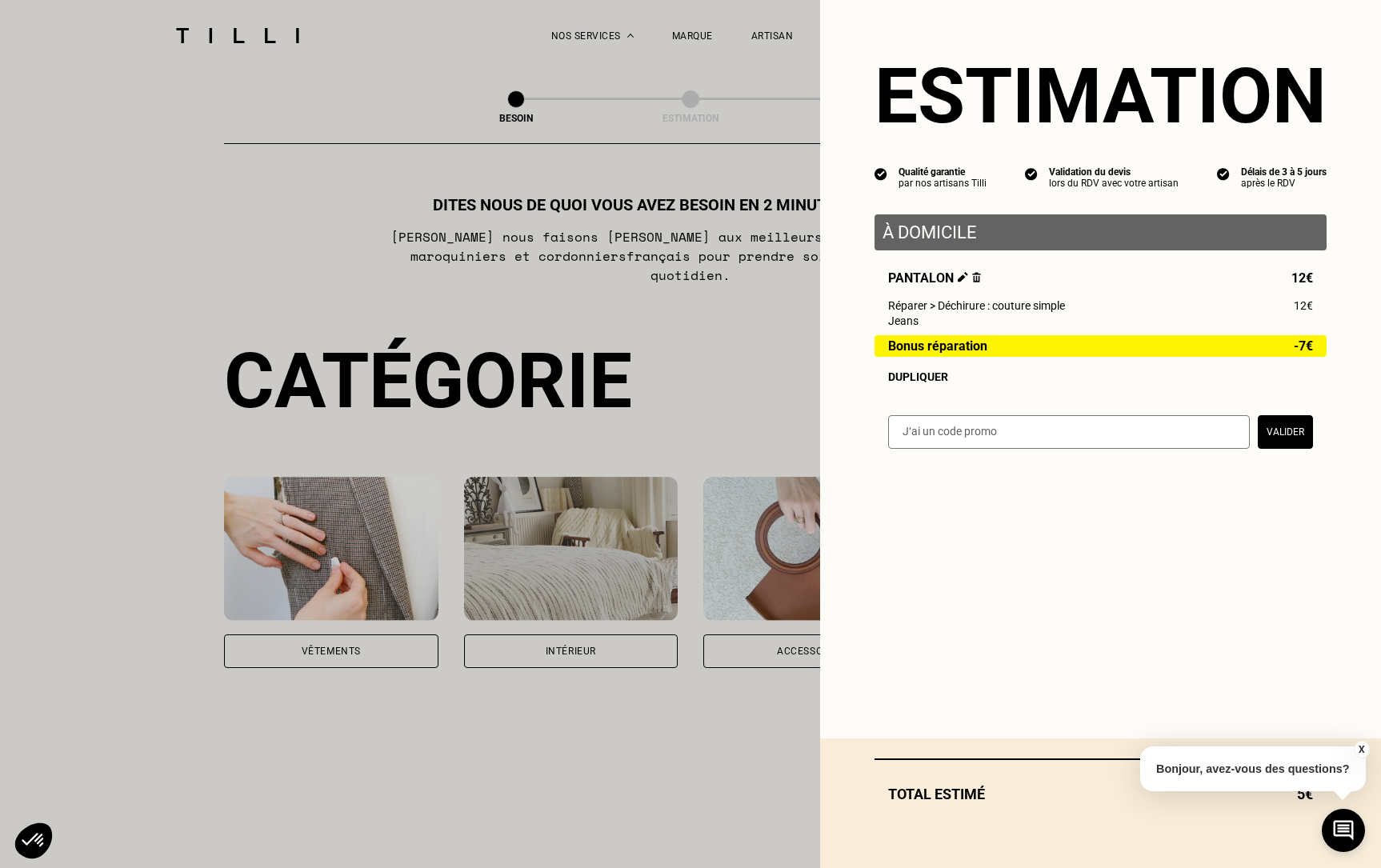
select select "FR"
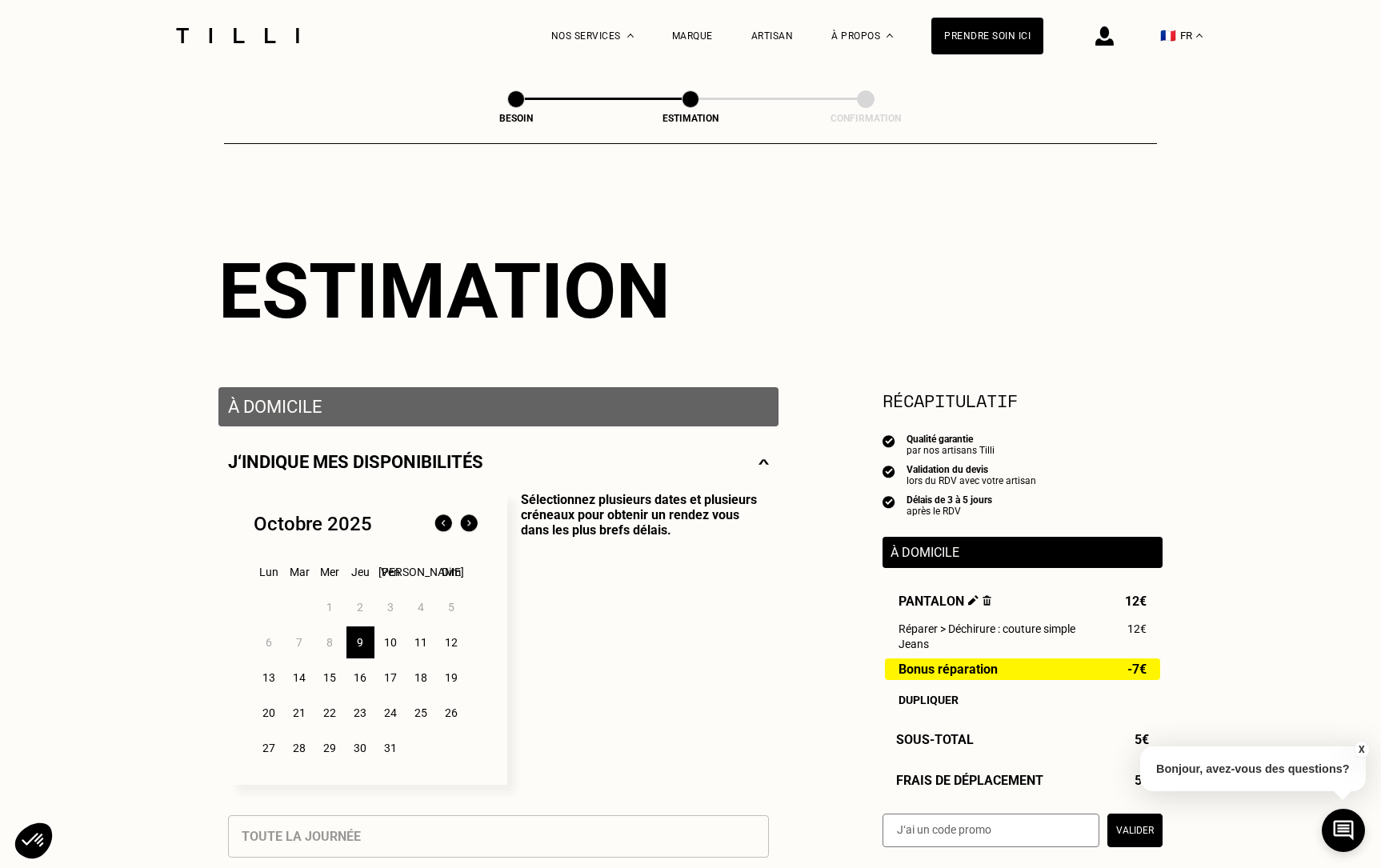
click at [1102, 38] on img at bounding box center [1104, 36] width 18 height 19
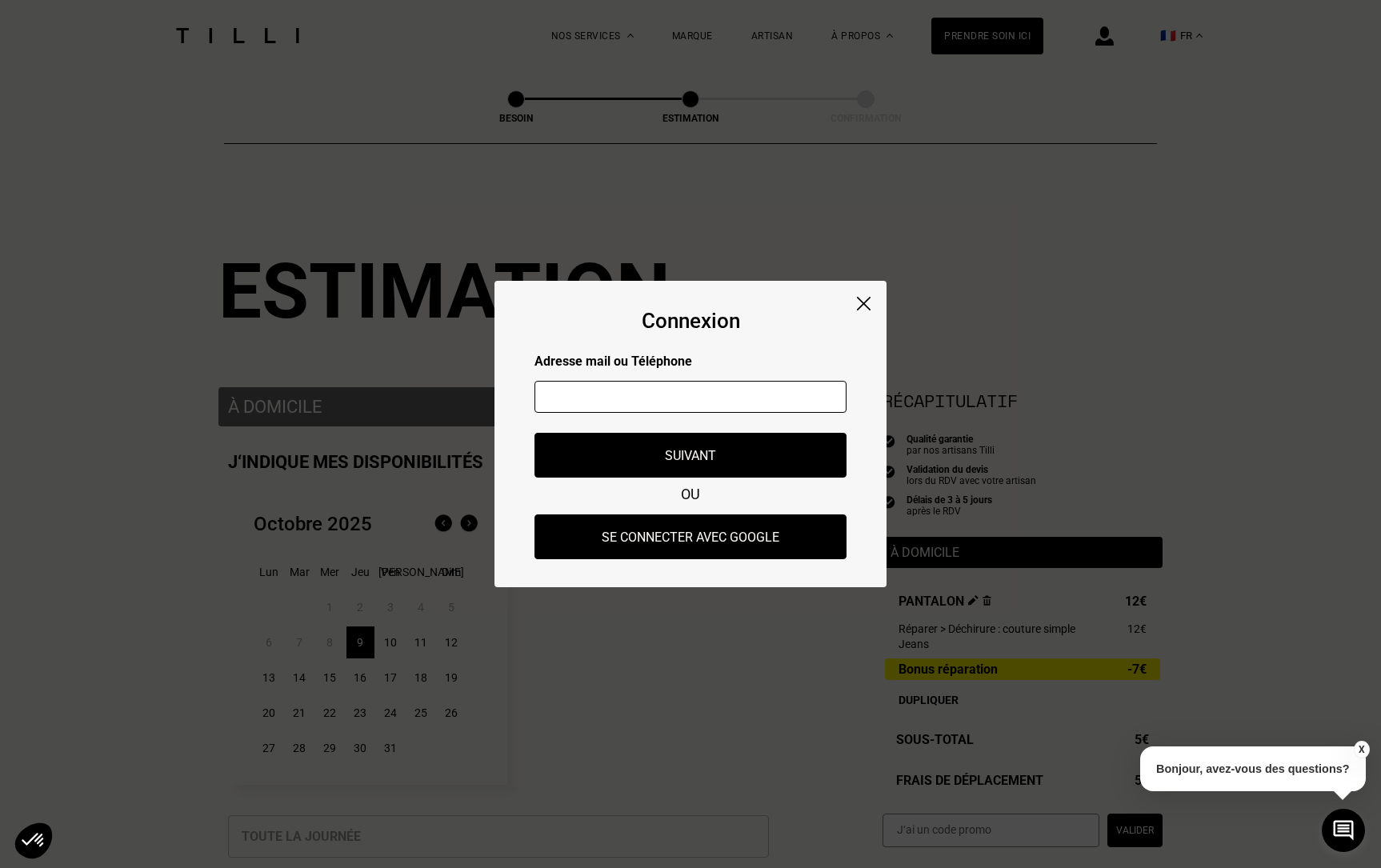
click at [869, 298] on img at bounding box center [864, 303] width 14 height 14
